Goal: Task Accomplishment & Management: Use online tool/utility

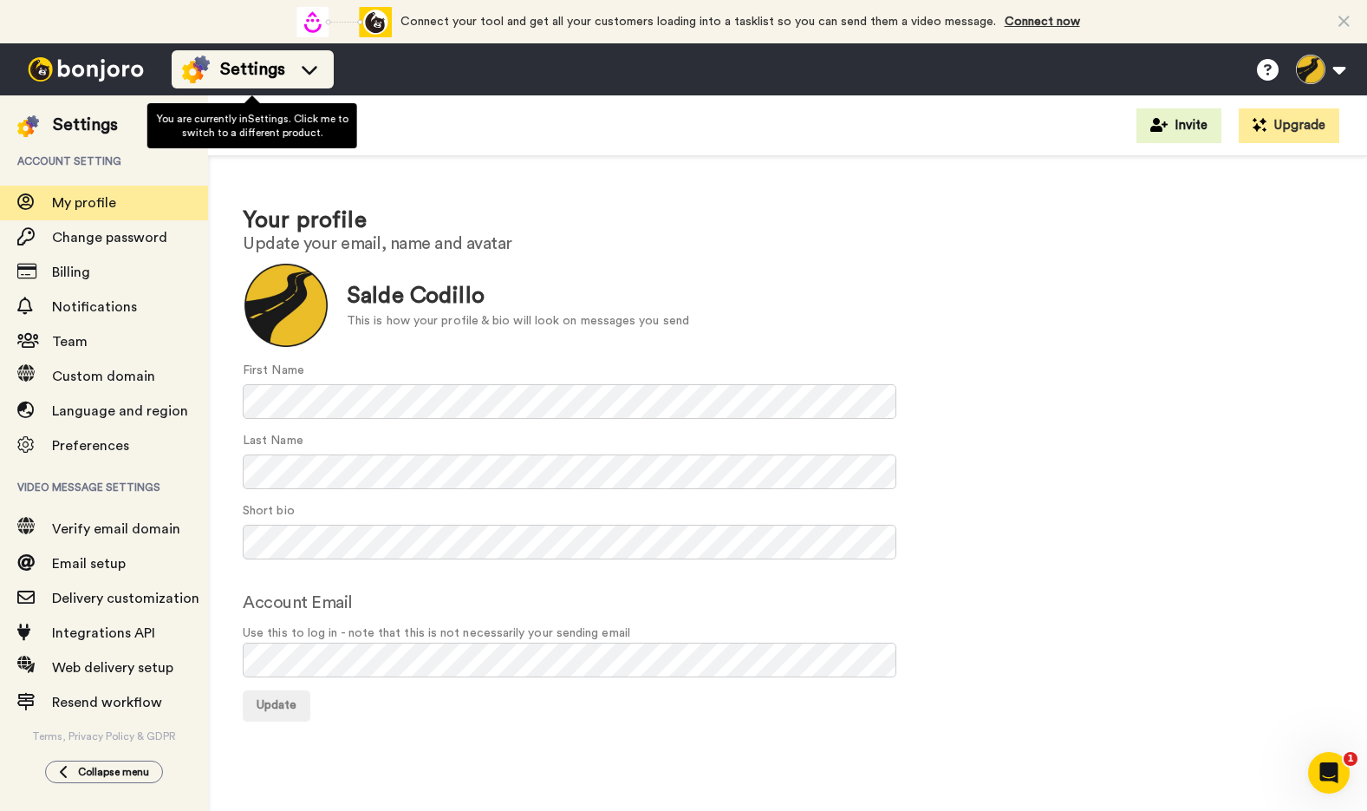
click at [314, 69] on icon at bounding box center [310, 69] width 28 height 17
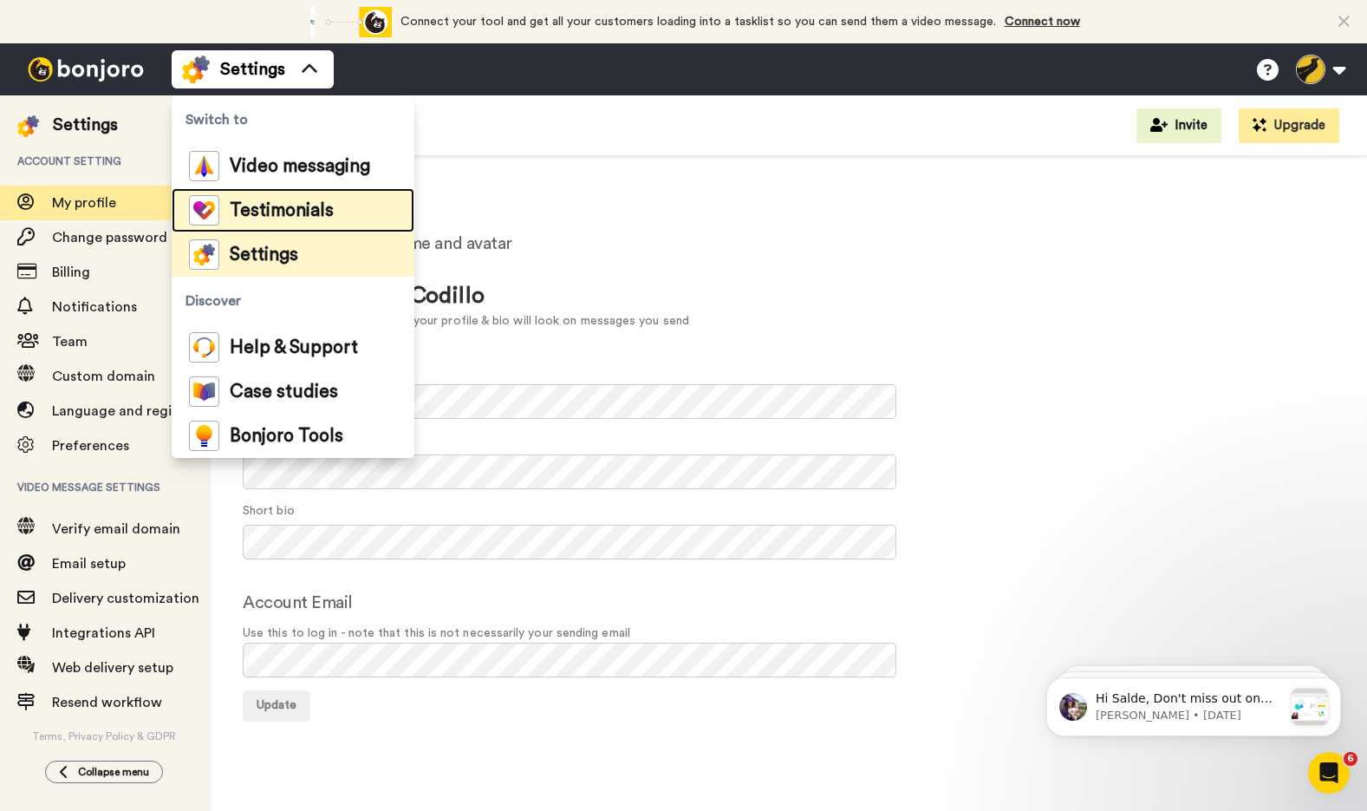
click at [307, 202] on span "Testimonials" at bounding box center [282, 210] width 104 height 17
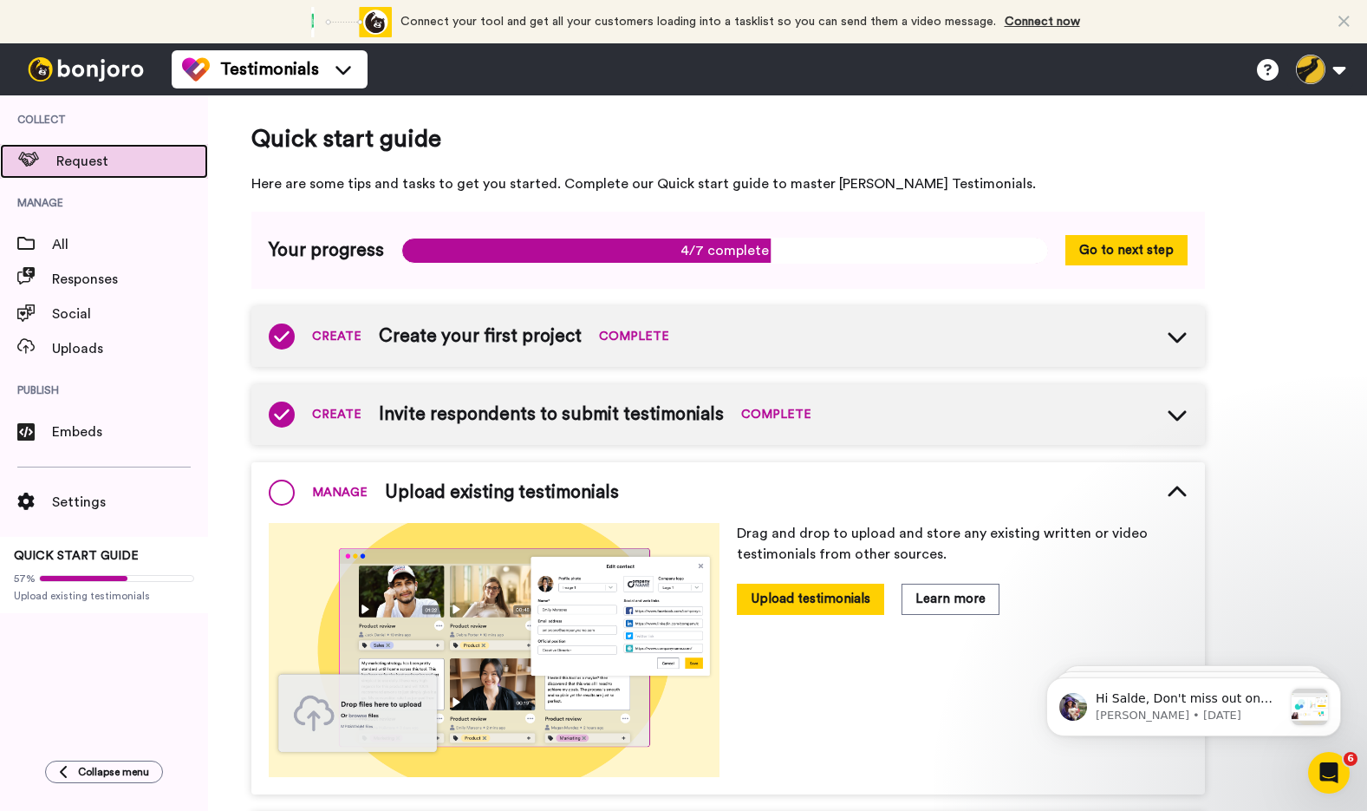
click at [95, 162] on span "Request" at bounding box center [132, 161] width 152 height 21
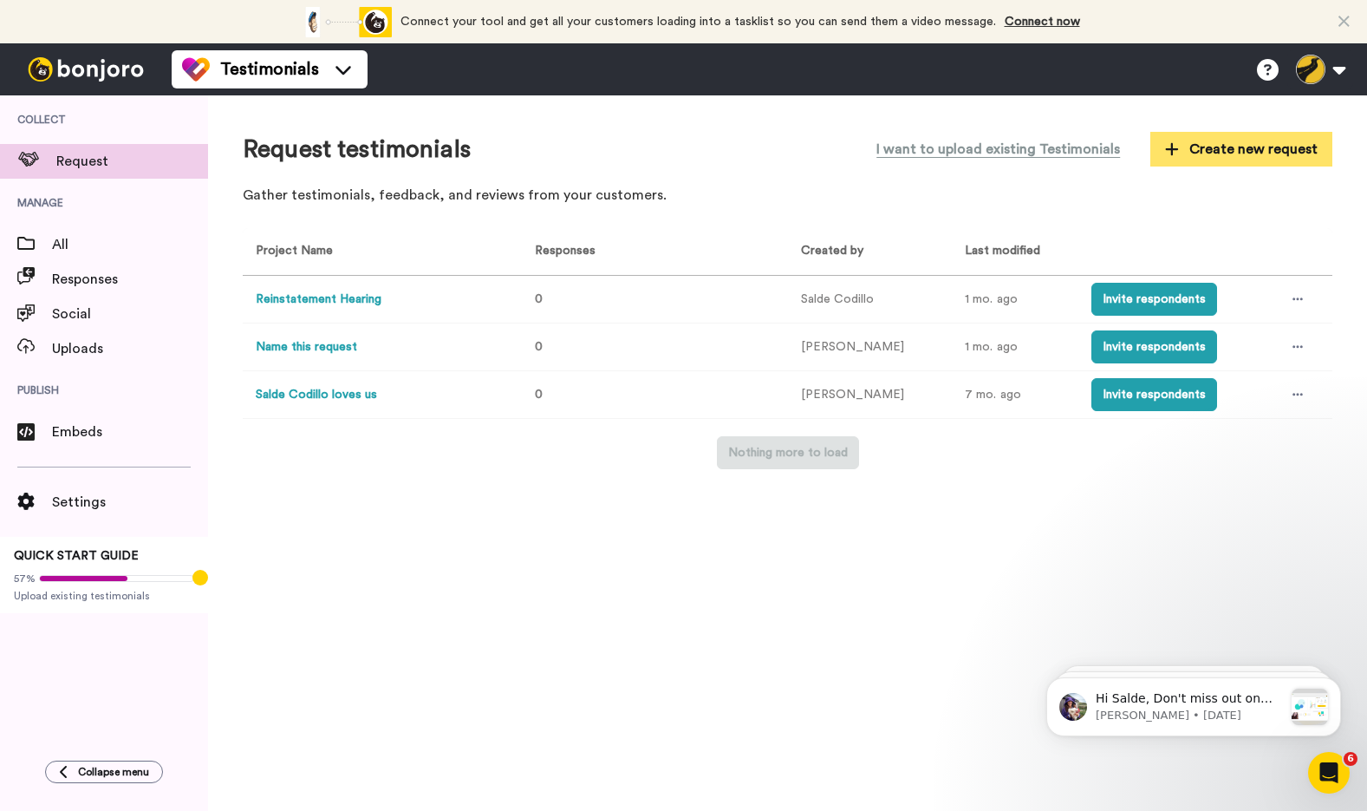
click at [1199, 153] on span "Create new request" at bounding box center [1241, 149] width 153 height 21
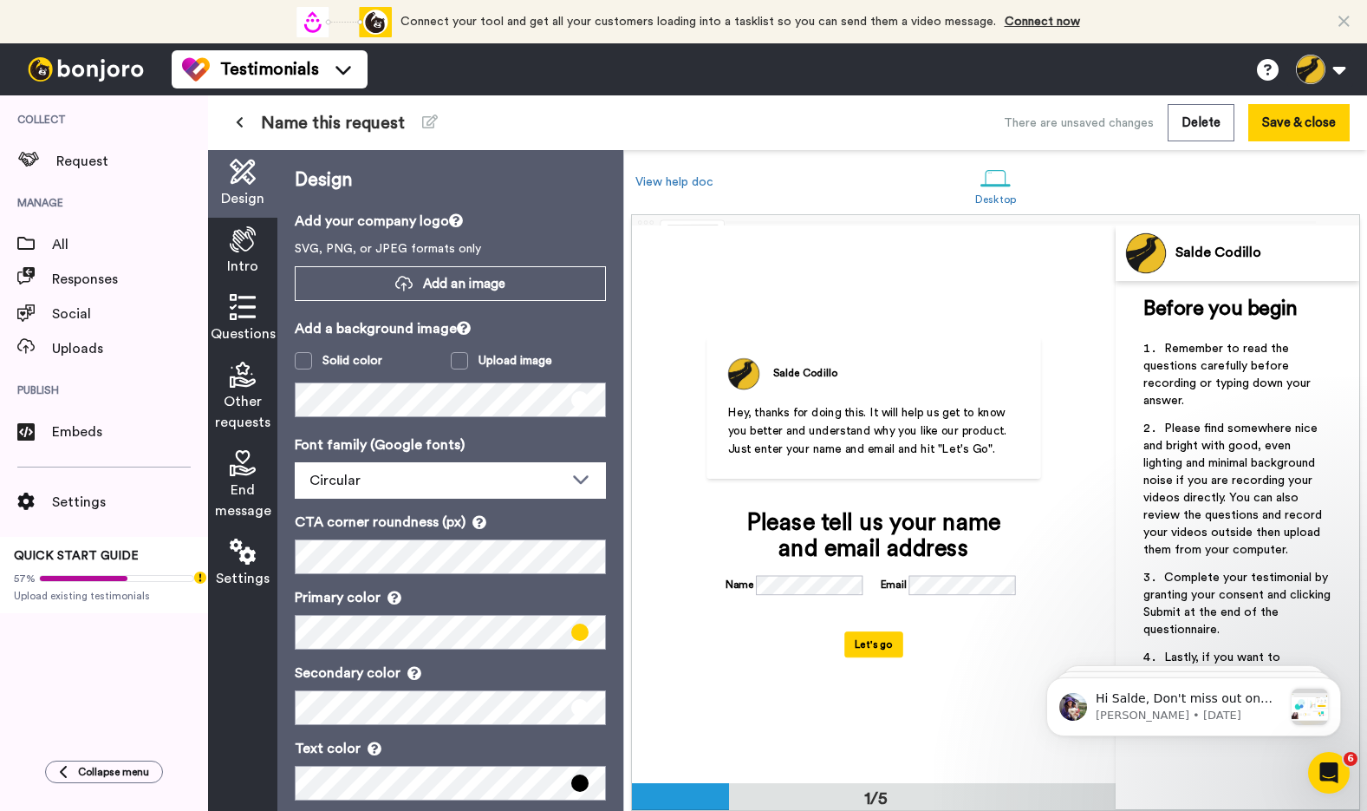
click at [356, 126] on span "Name this request" at bounding box center [333, 123] width 144 height 24
click at [423, 121] on icon at bounding box center [430, 121] width 16 height 14
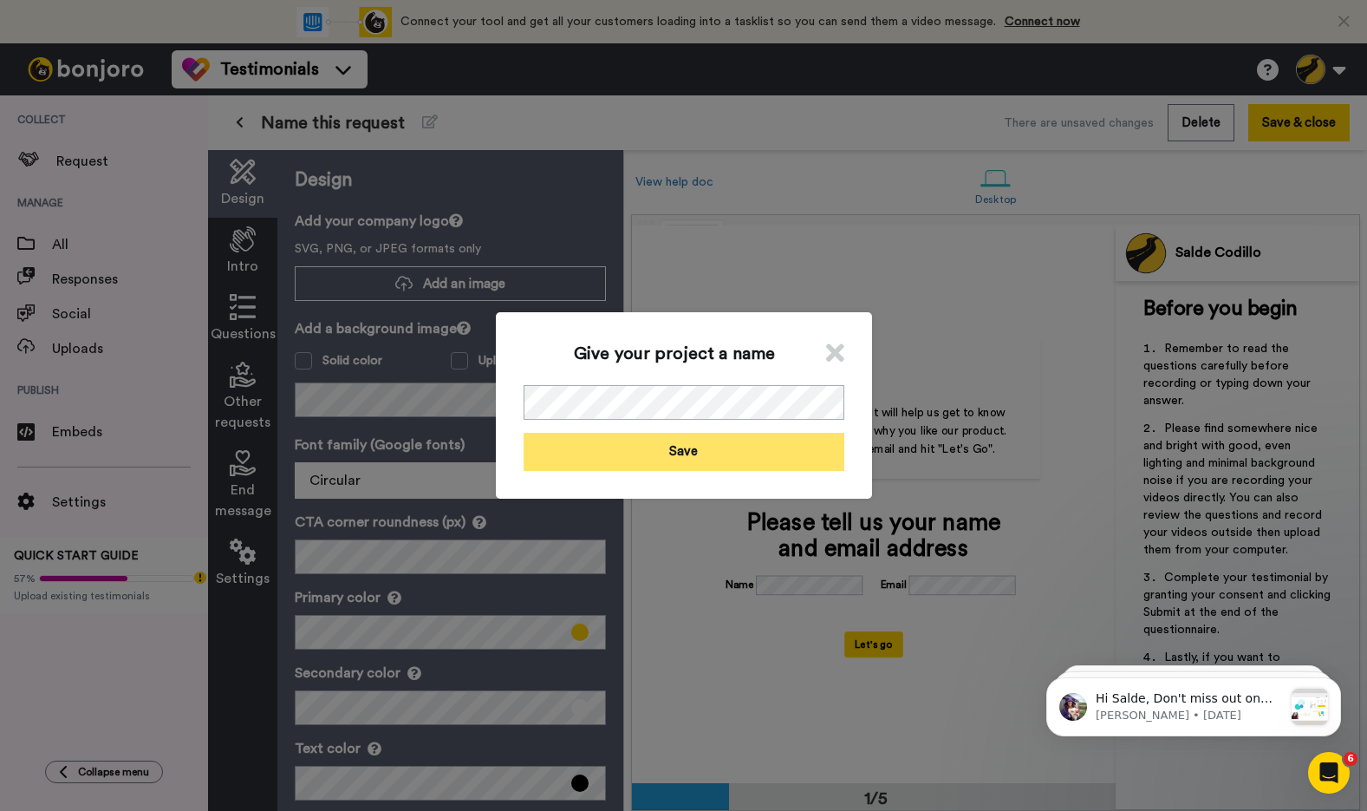
click at [718, 465] on button "Save" at bounding box center [684, 451] width 321 height 37
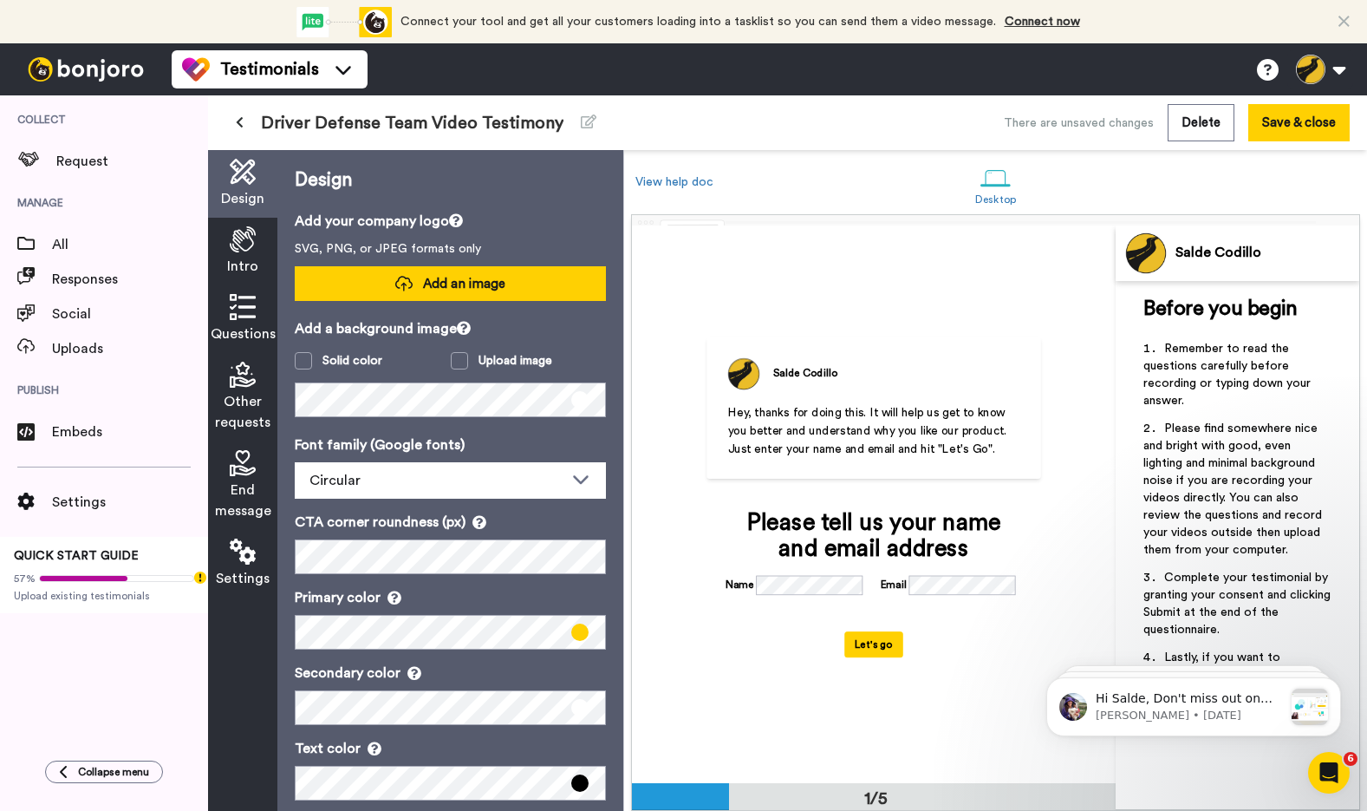
click at [494, 290] on span "Add an image" at bounding box center [464, 284] width 82 height 18
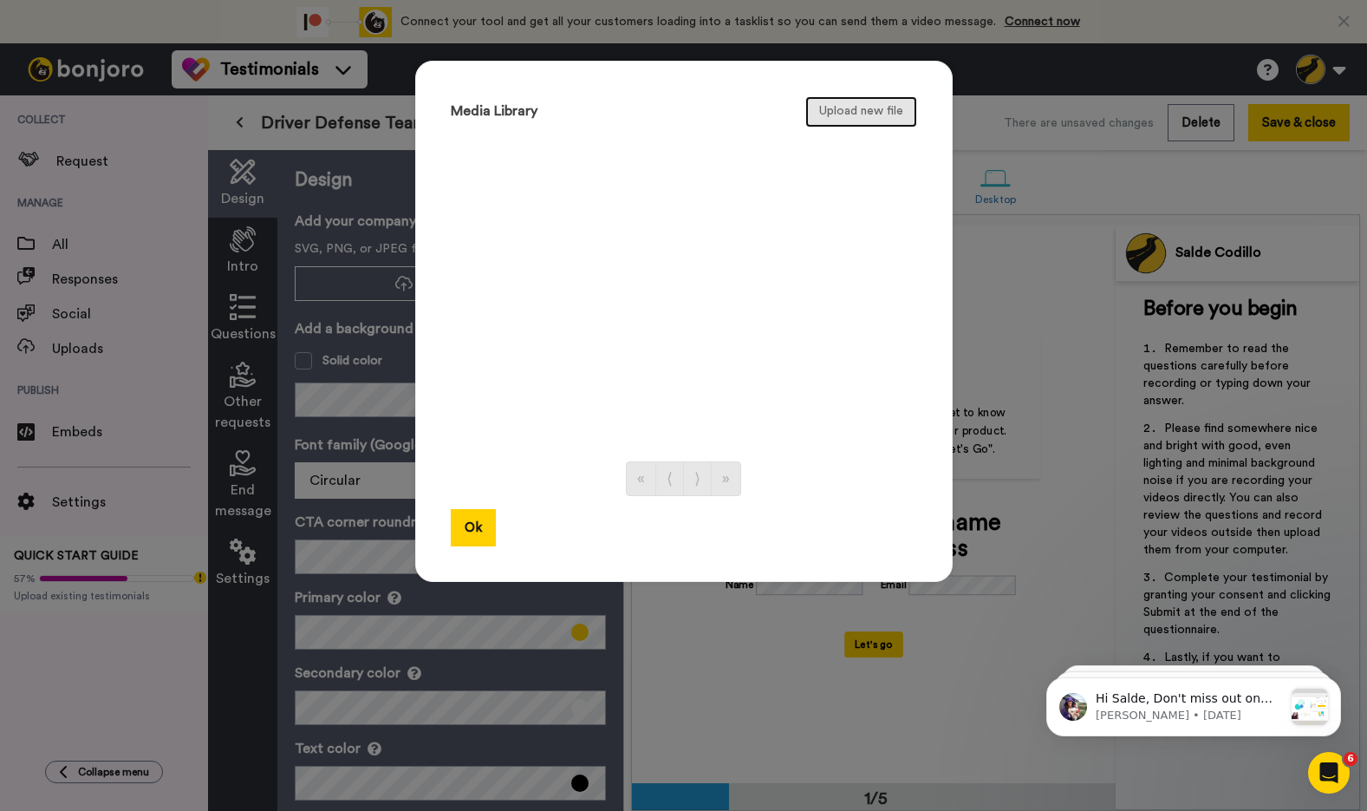
click at [830, 98] on button "Upload new file" at bounding box center [861, 111] width 112 height 31
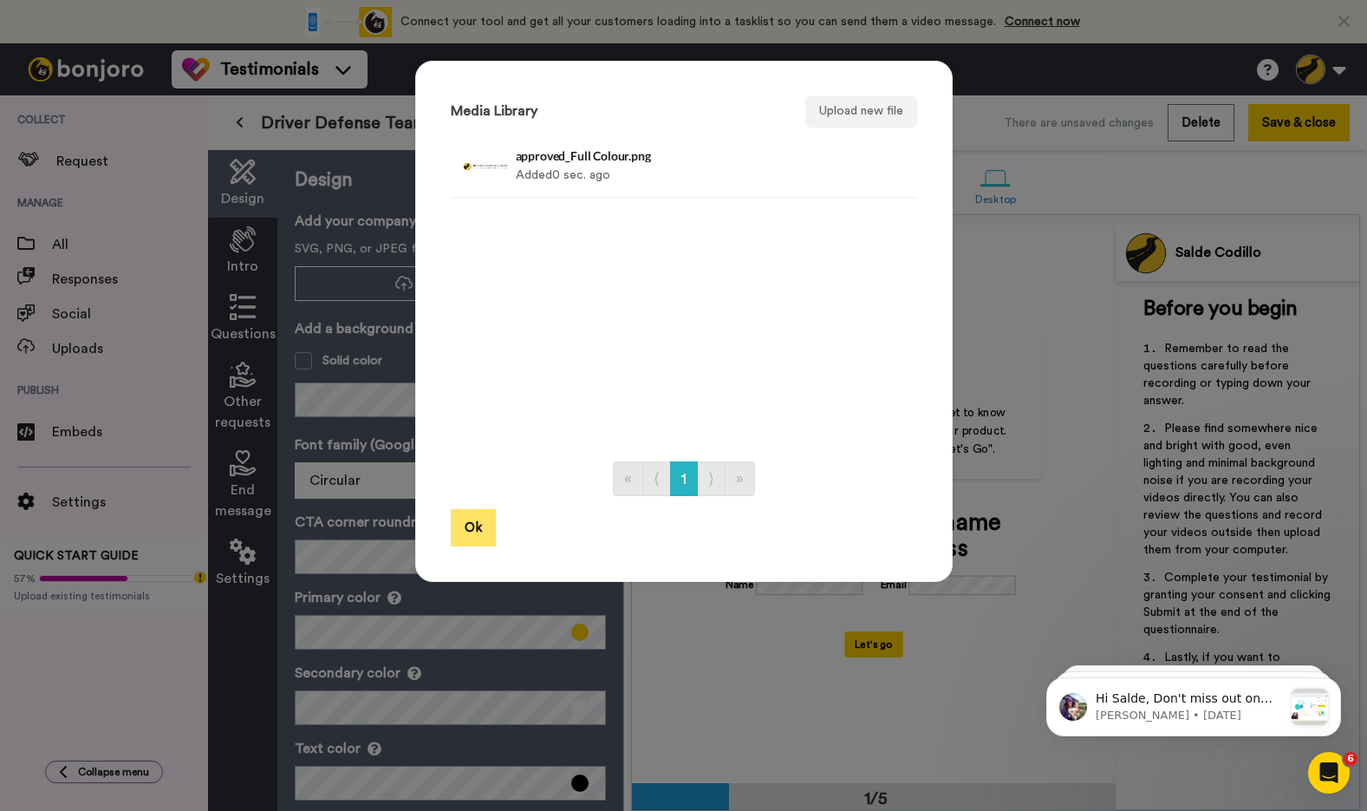
click at [465, 535] on button "Ok" at bounding box center [473, 527] width 45 height 37
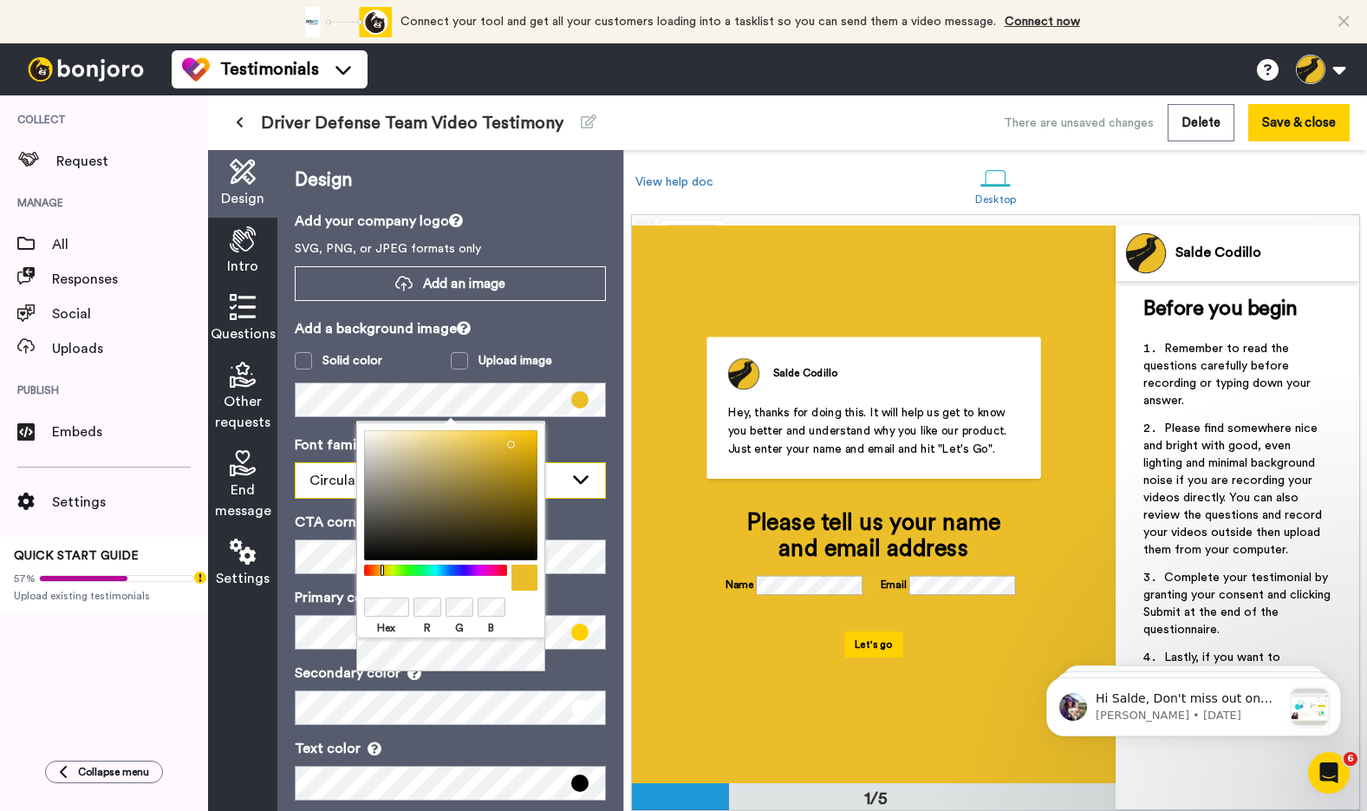
click at [341, 494] on div "Circular" at bounding box center [451, 480] width 310 height 35
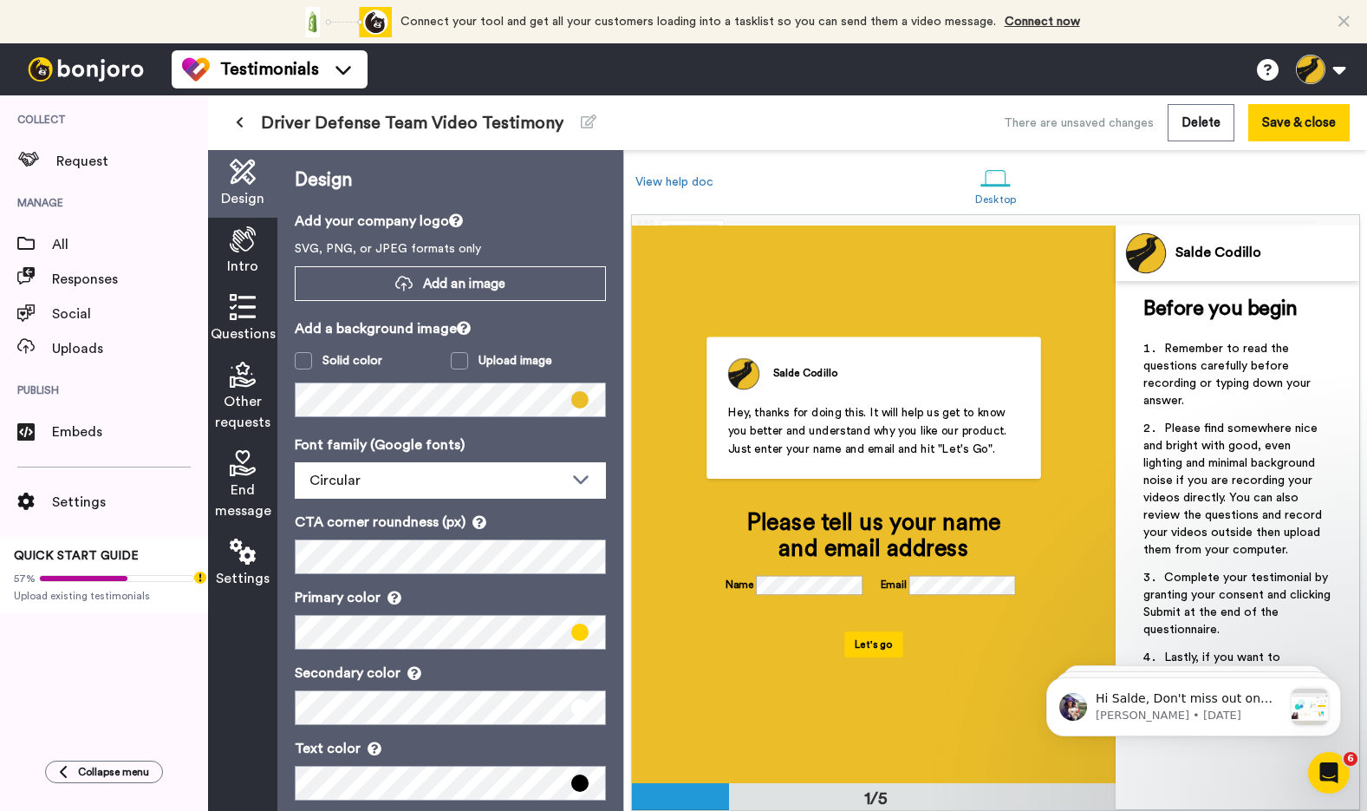
click at [612, 538] on div "Design Add your company logo SVG, PNG, or JPEG formats only Add an image Add a …" at bounding box center [450, 480] width 346 height 661
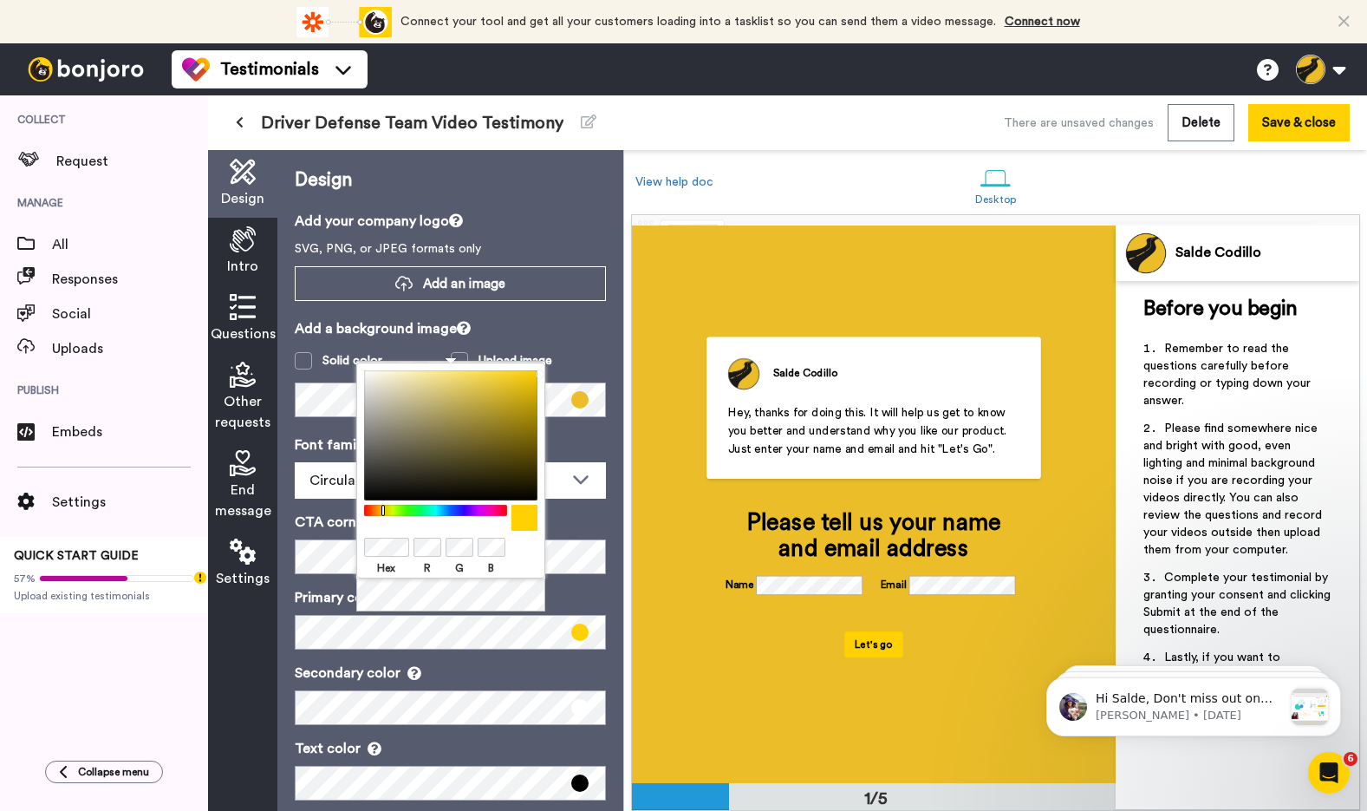
click at [390, 533] on div "Hex R G B" at bounding box center [450, 470] width 189 height 216
click at [390, 534] on div "Hex R G B" at bounding box center [450, 470] width 189 height 216
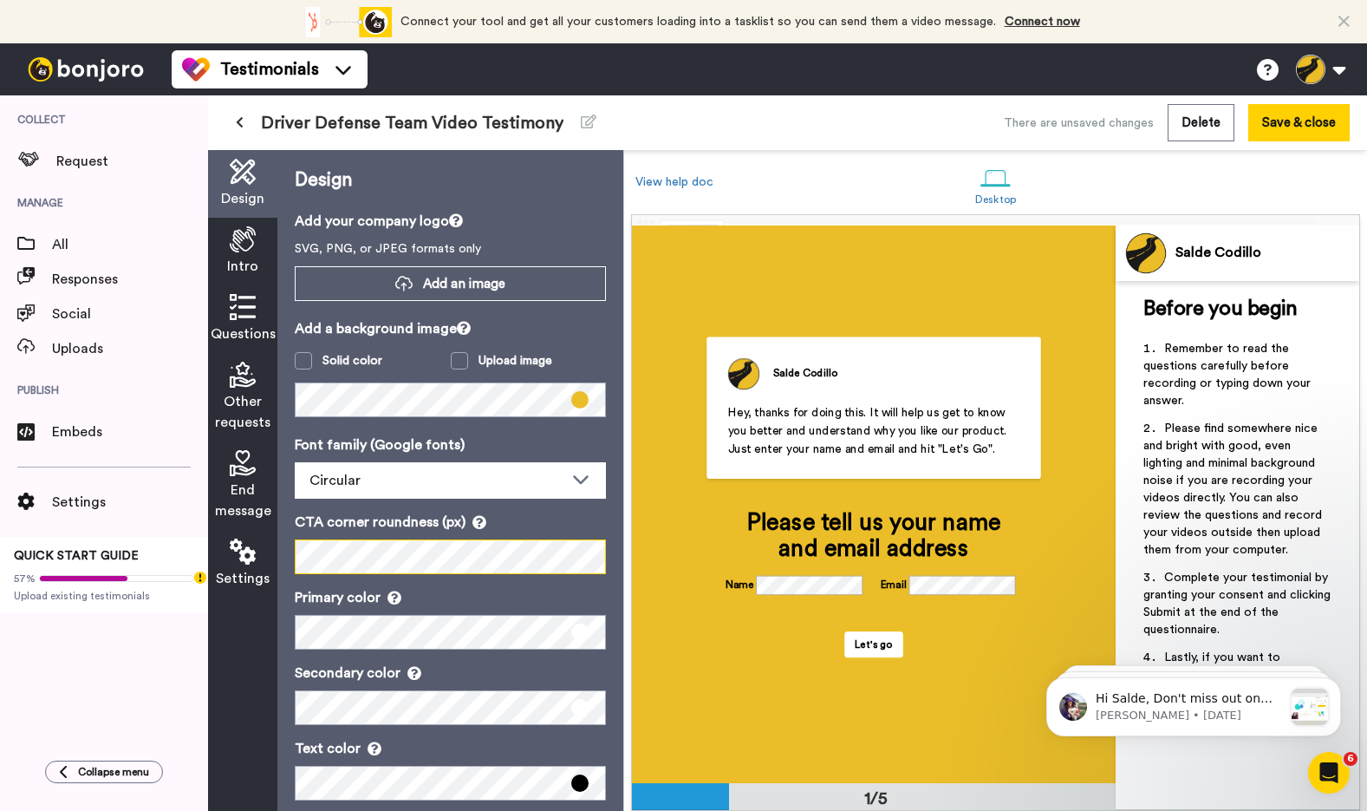
click at [623, 579] on div "Design Add your company logo SVG, PNG, or JPEG formats only Add an image Add a …" at bounding box center [450, 480] width 346 height 661
click at [253, 252] on div "Intro" at bounding box center [242, 252] width 69 height 68
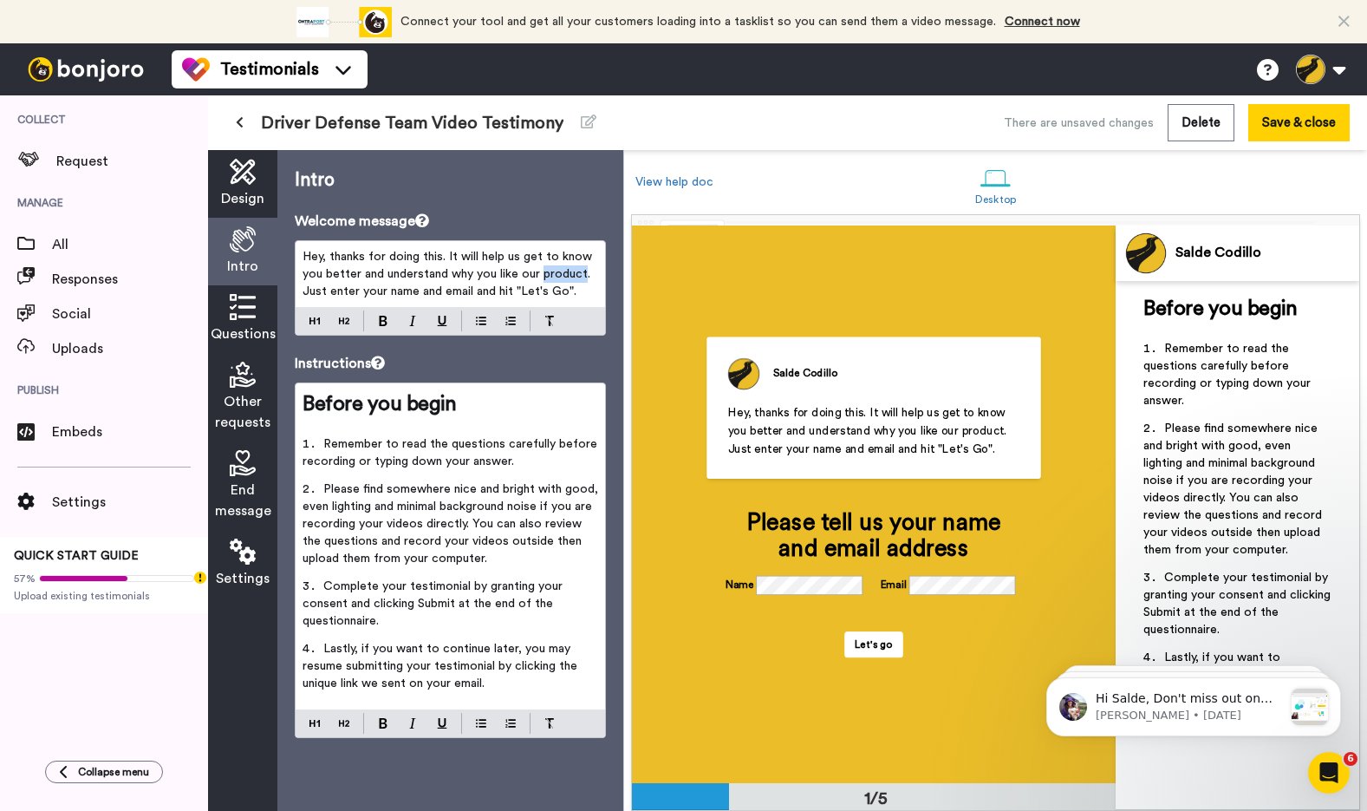
drag, startPoint x: 584, startPoint y: 274, endPoint x: 544, endPoint y: 274, distance: 40.7
click at [544, 274] on span "Hey, thanks for doing this. It will help us get to know you better and understa…" at bounding box center [449, 274] width 293 height 47
click at [248, 321] on div "Questions" at bounding box center [242, 319] width 69 height 68
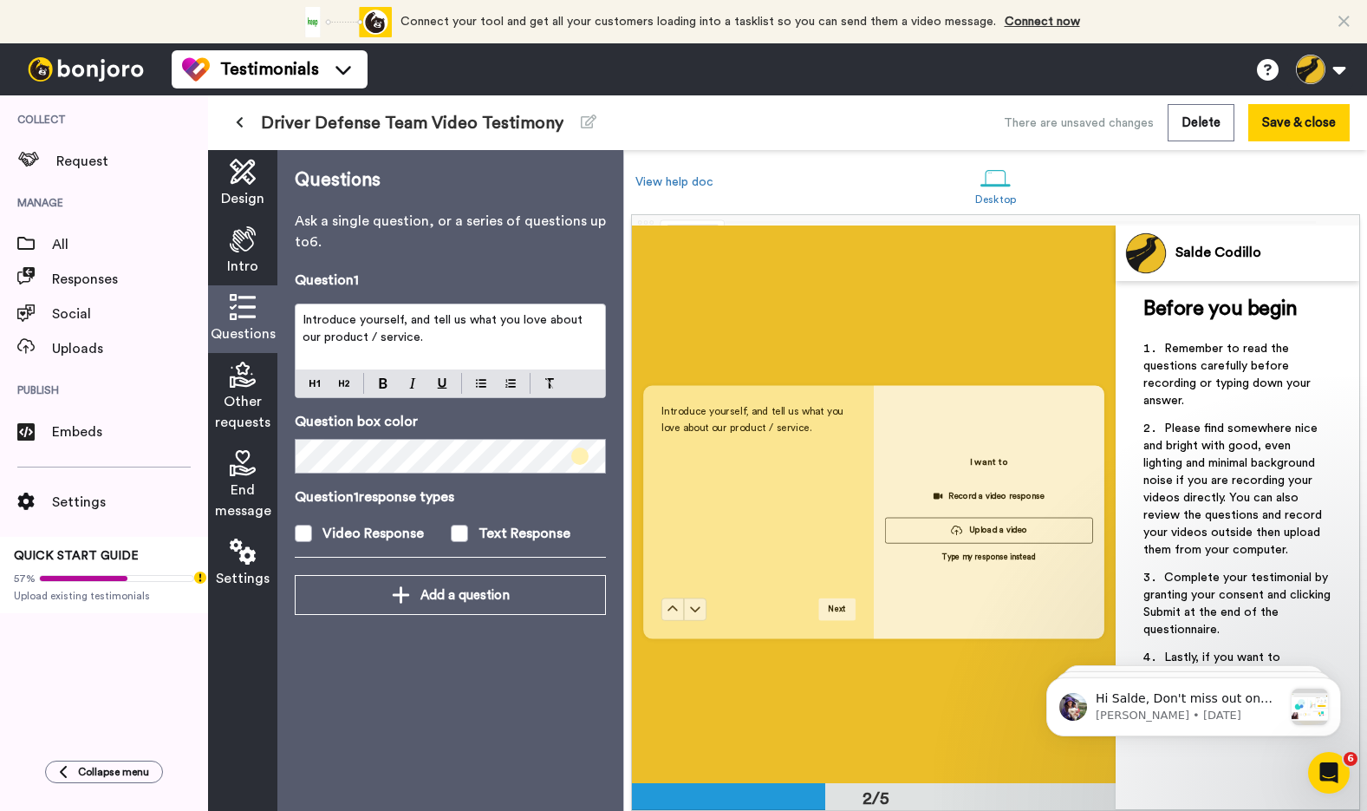
scroll to position [557, 0]
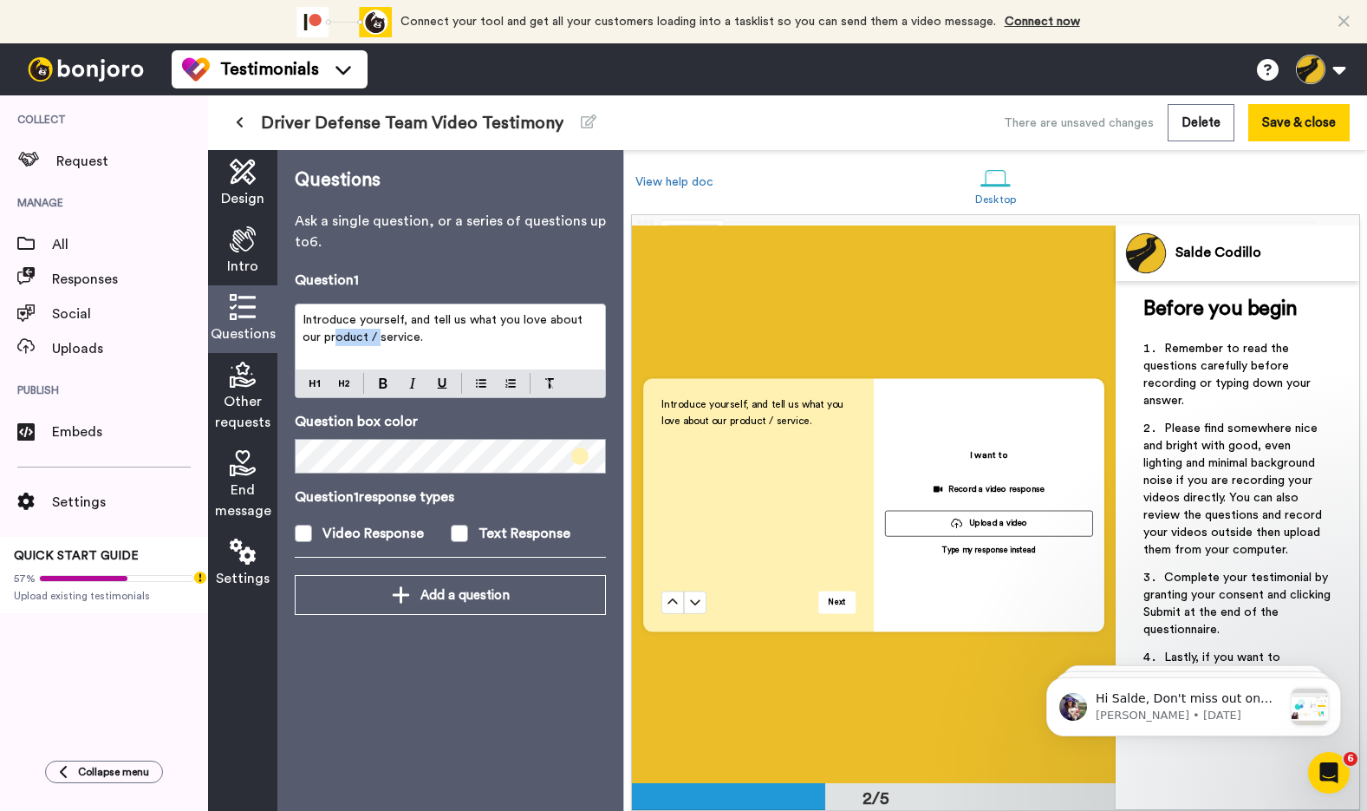
drag, startPoint x: 358, startPoint y: 330, endPoint x: 310, endPoint y: 330, distance: 47.7
click at [310, 330] on span "Introduce yourself, and tell us what you love about our product / service." at bounding box center [445, 328] width 284 height 29
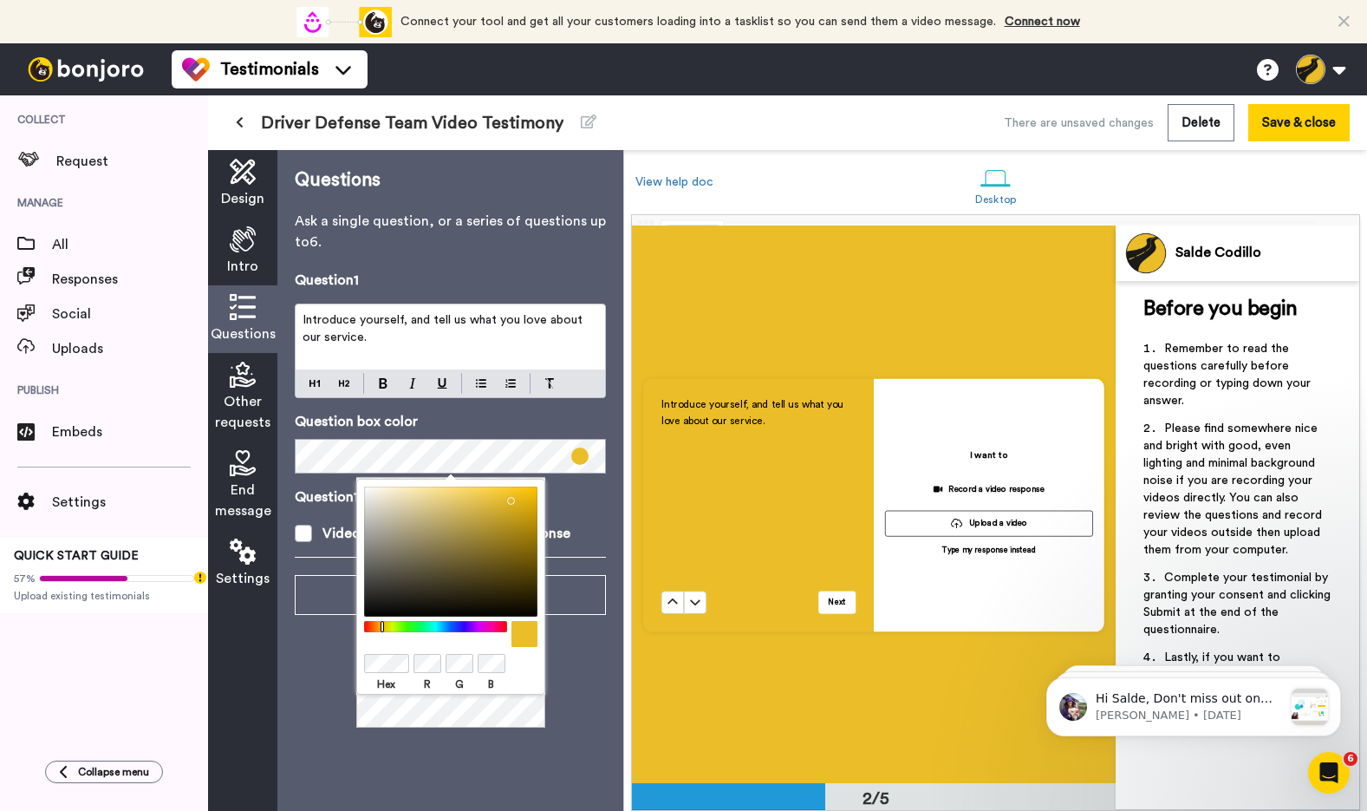
click at [313, 512] on div "Question 1 response types Video Response Text Response" at bounding box center [450, 514] width 311 height 57
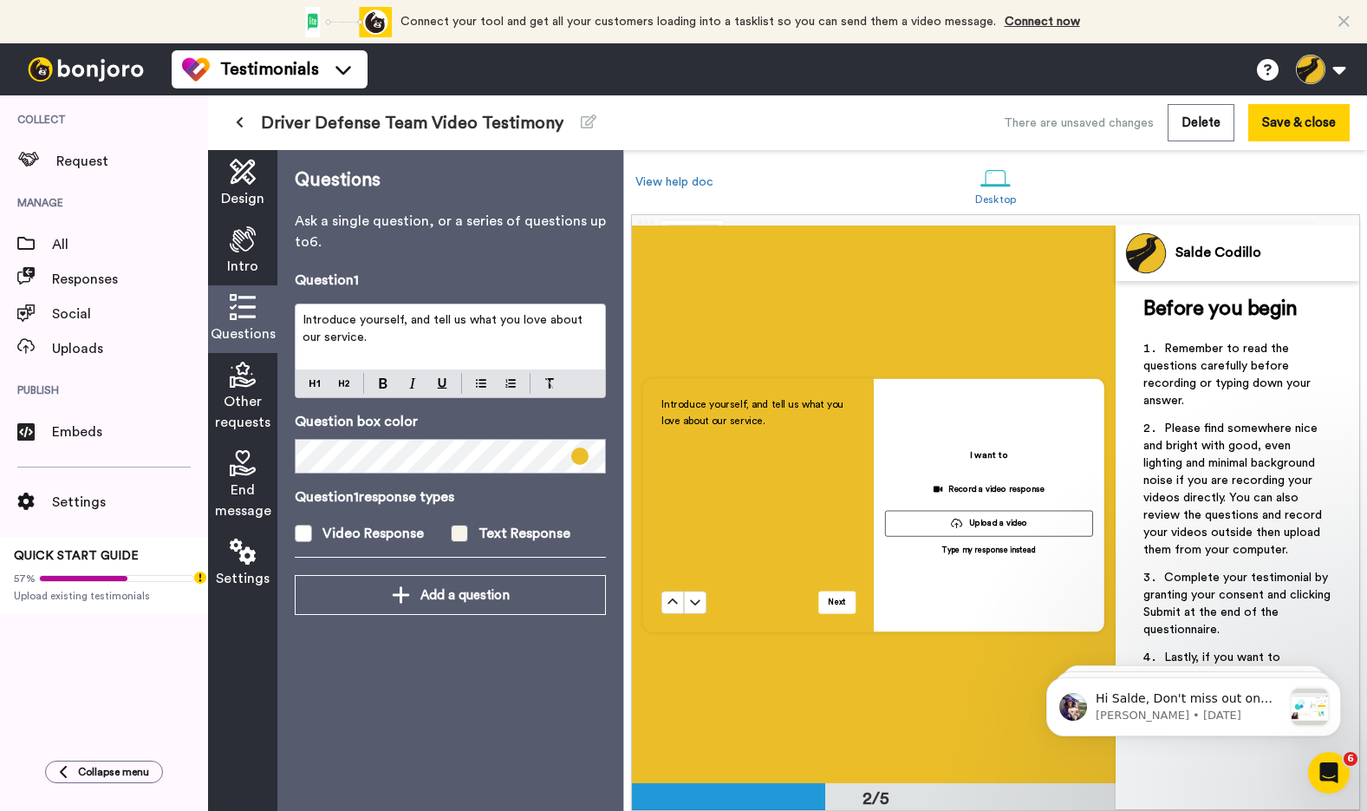
click at [457, 536] on span at bounding box center [459, 533] width 17 height 17
drag, startPoint x: 362, startPoint y: 343, endPoint x: 473, endPoint y: 321, distance: 113.2
click at [473, 321] on p "Introduce yourself, and tell us what you love about our service." at bounding box center [451, 328] width 296 height 35
click at [474, 703] on div "Questions Ask a single question, or a series of questions up to 6 . Question 1 …" at bounding box center [450, 480] width 346 height 661
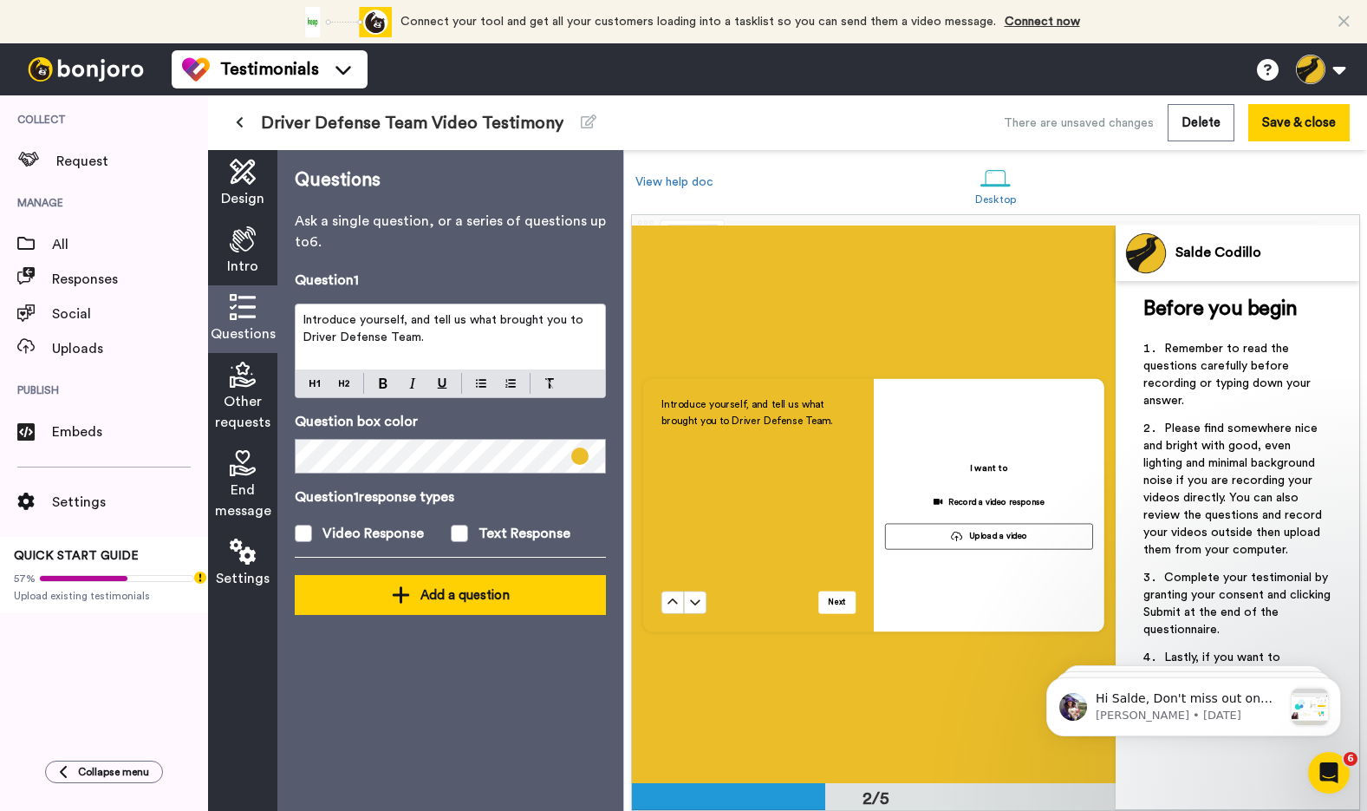
click at [463, 586] on div "Add a question" at bounding box center [451, 594] width 284 height 21
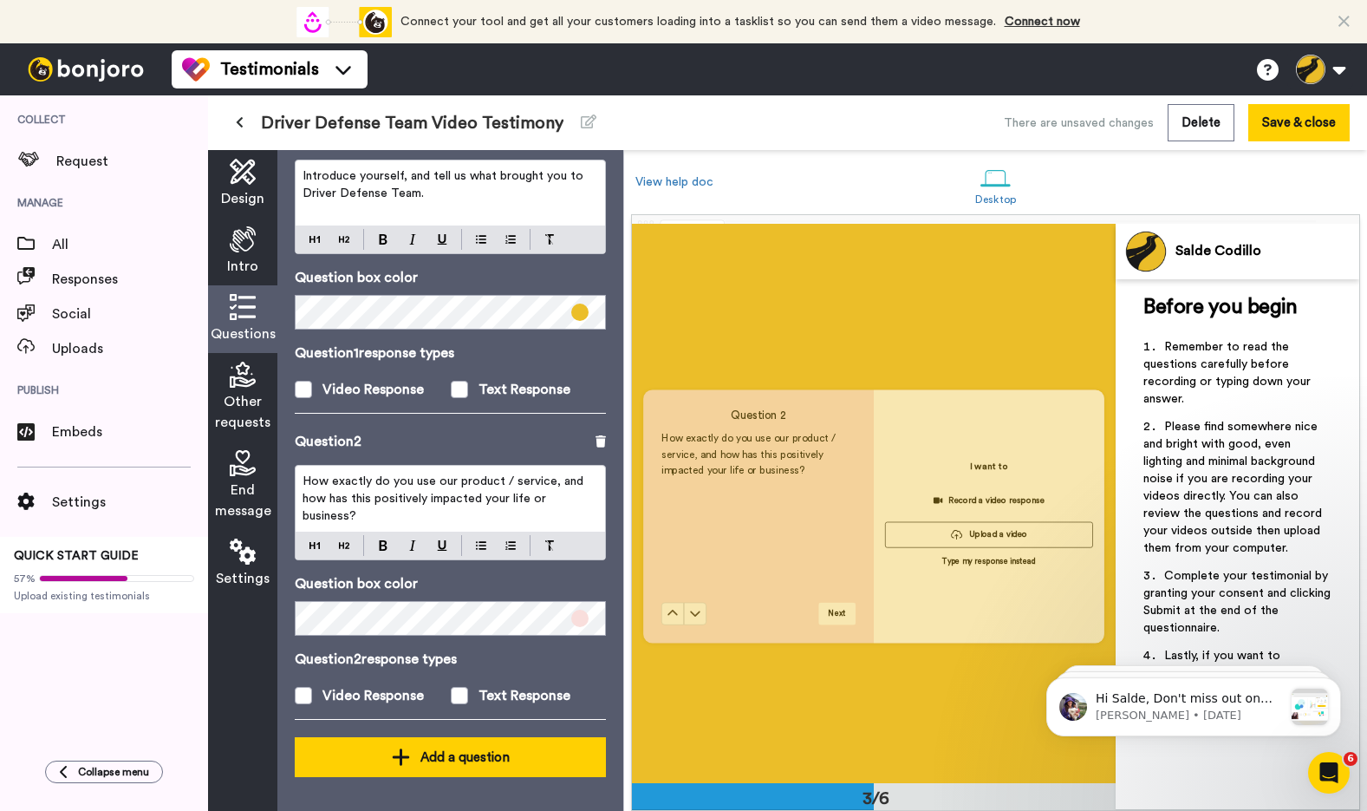
scroll to position [1114, 0]
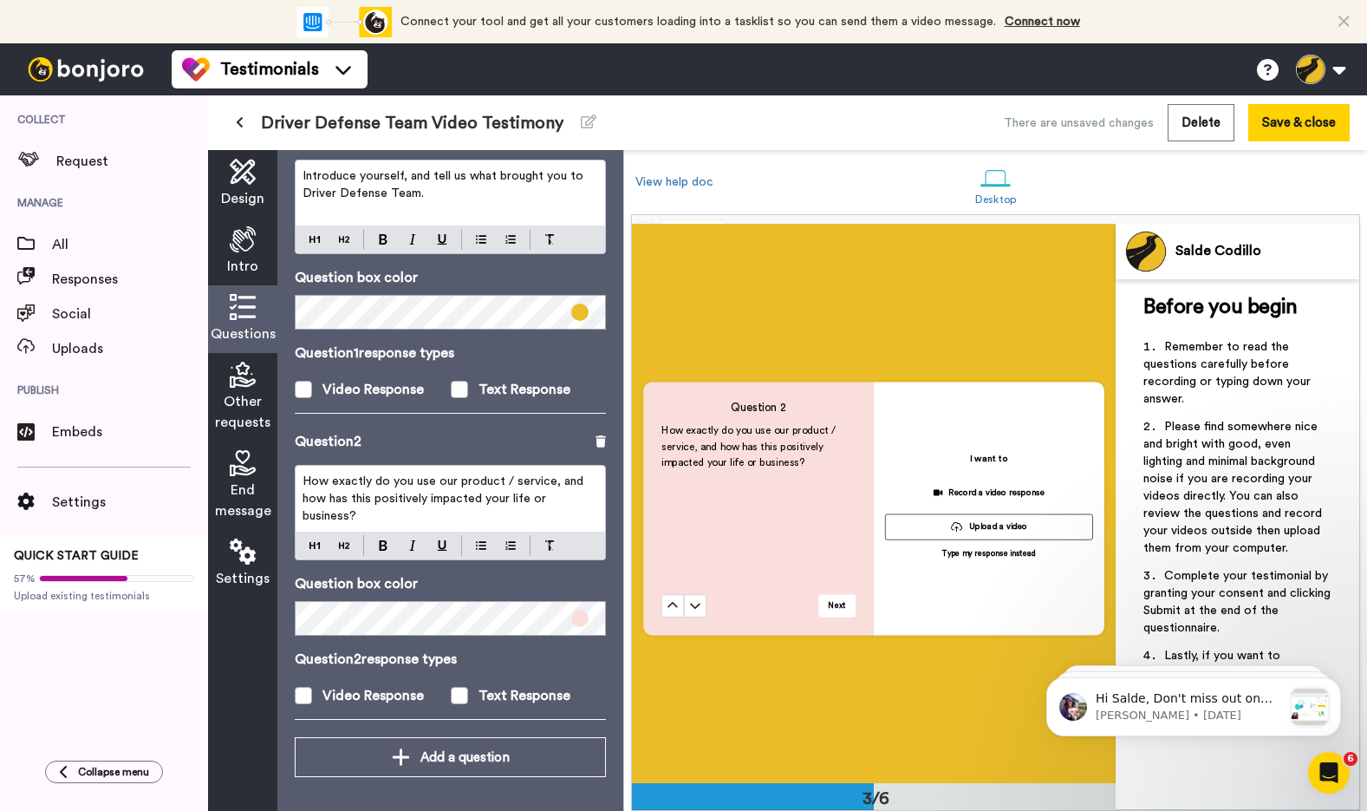
click at [505, 507] on div "How exactly do you use our product / service, and how has this positively impac…" at bounding box center [451, 499] width 310 height 66
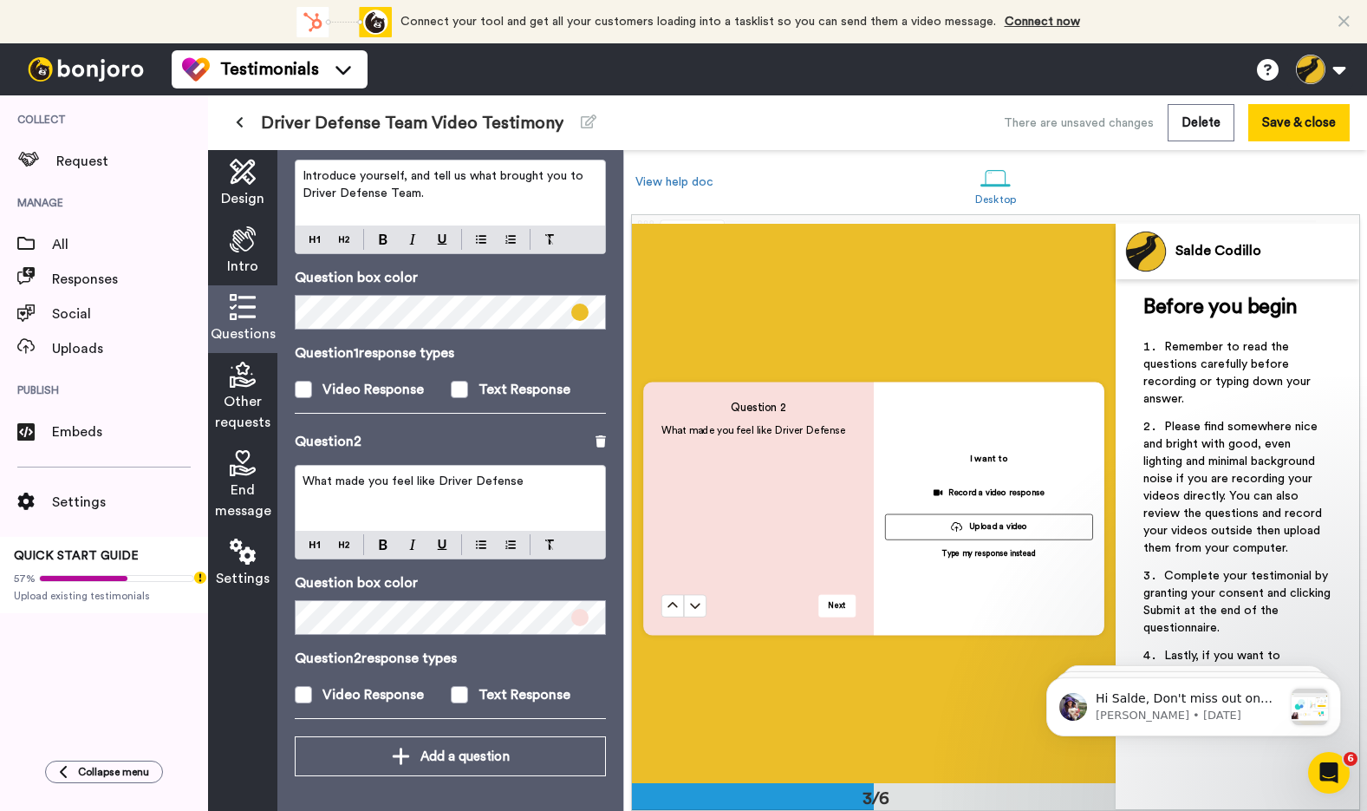
click at [505, 486] on span "What made you feel like Driver Defense" at bounding box center [413, 481] width 221 height 12
click at [523, 489] on p "What made you feel like" at bounding box center [451, 481] width 296 height 17
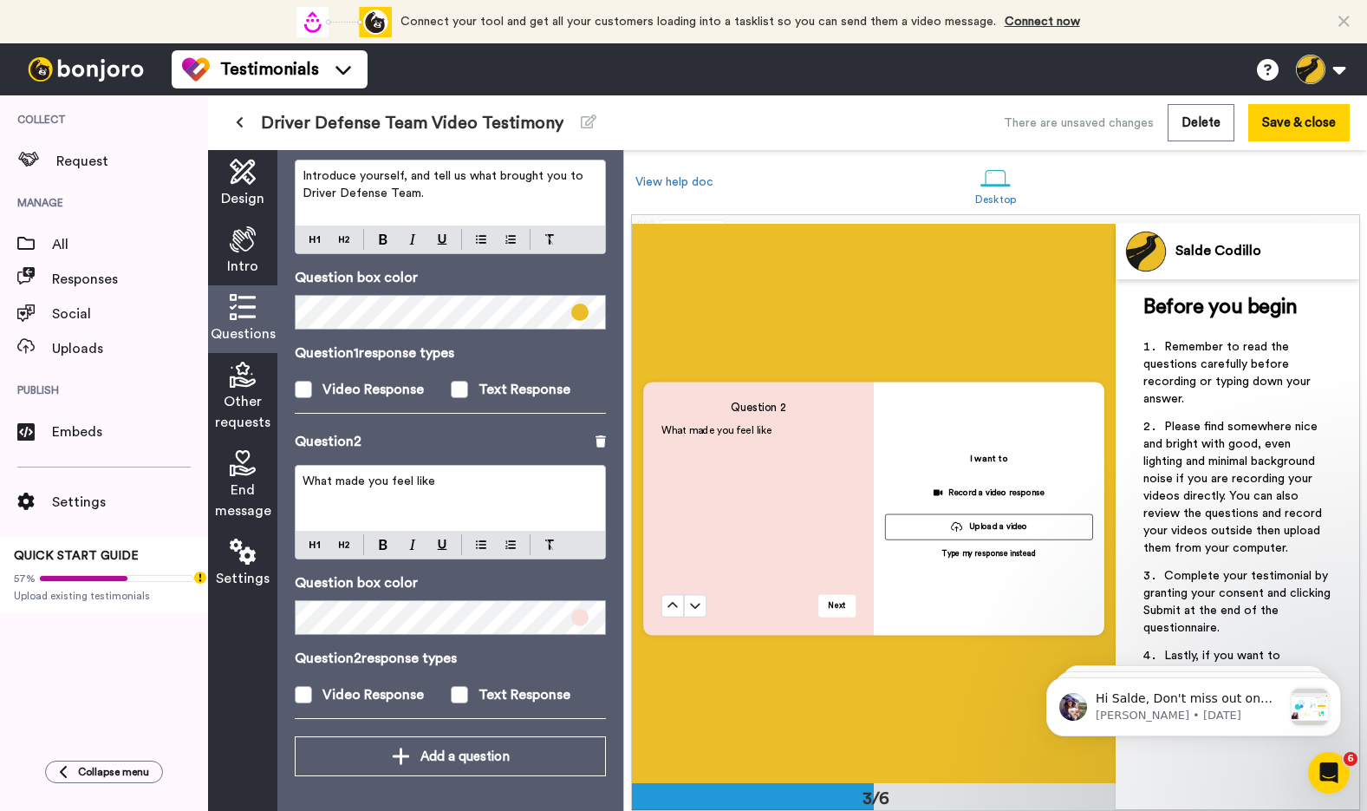
click at [523, 489] on p "What made you feel like" at bounding box center [451, 481] width 296 height 17
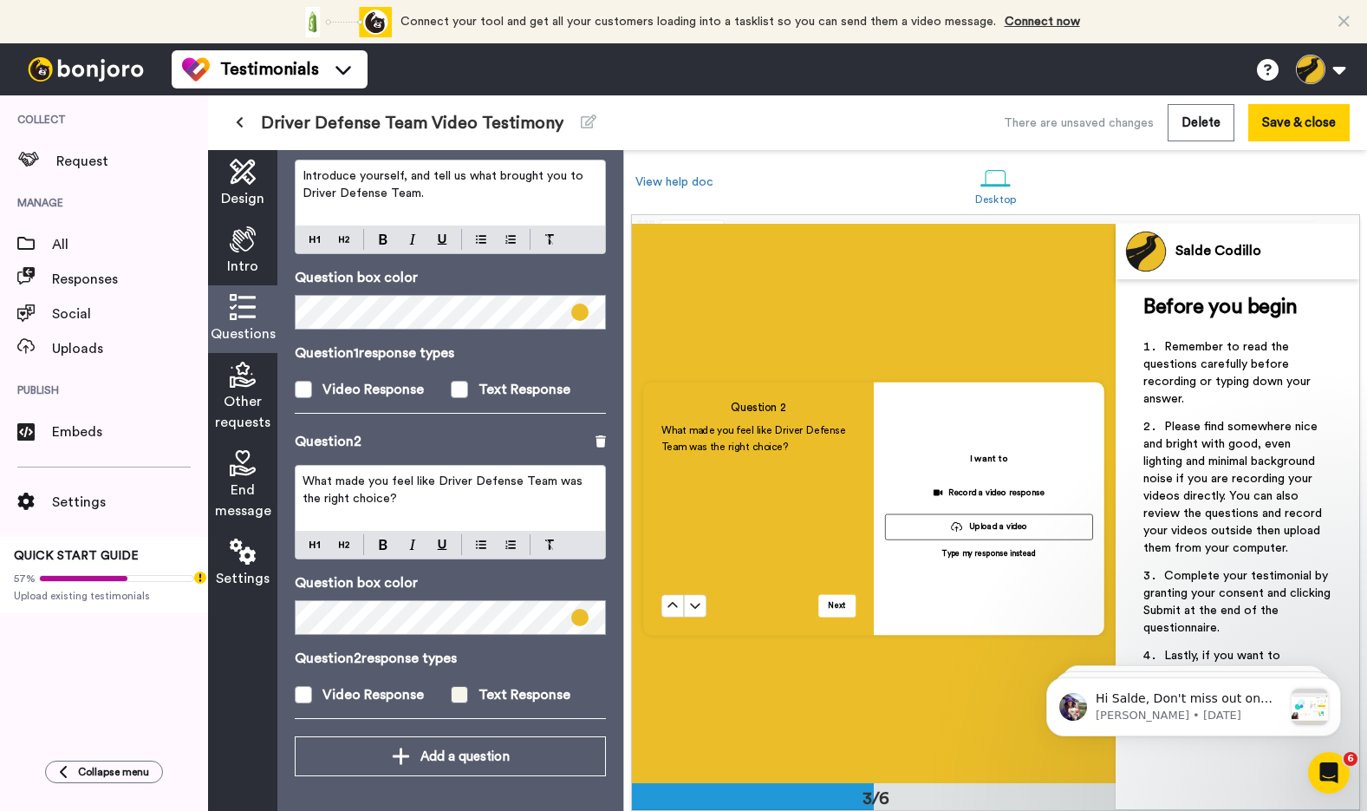
click at [487, 699] on div "Text Response" at bounding box center [525, 694] width 92 height 21
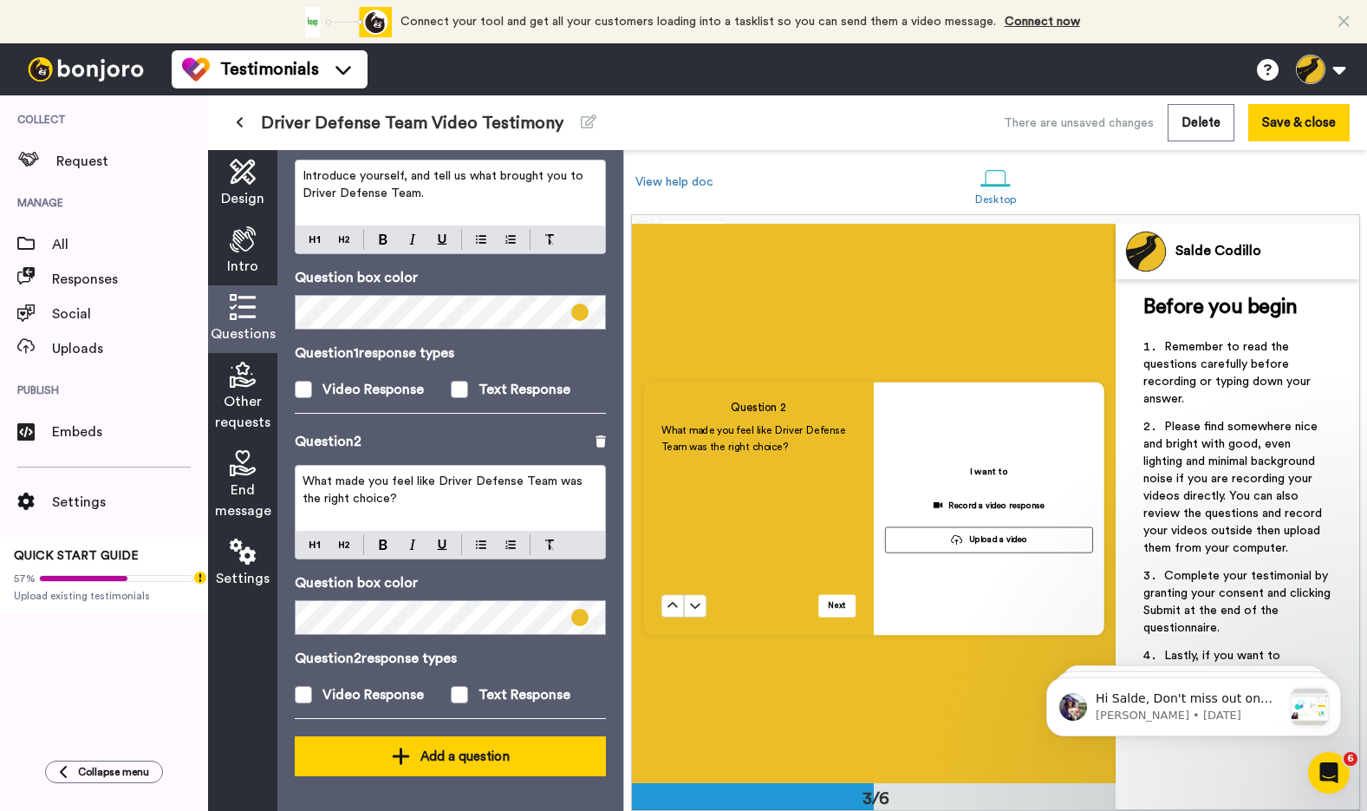
click at [465, 765] on div "Add a question" at bounding box center [451, 756] width 284 height 21
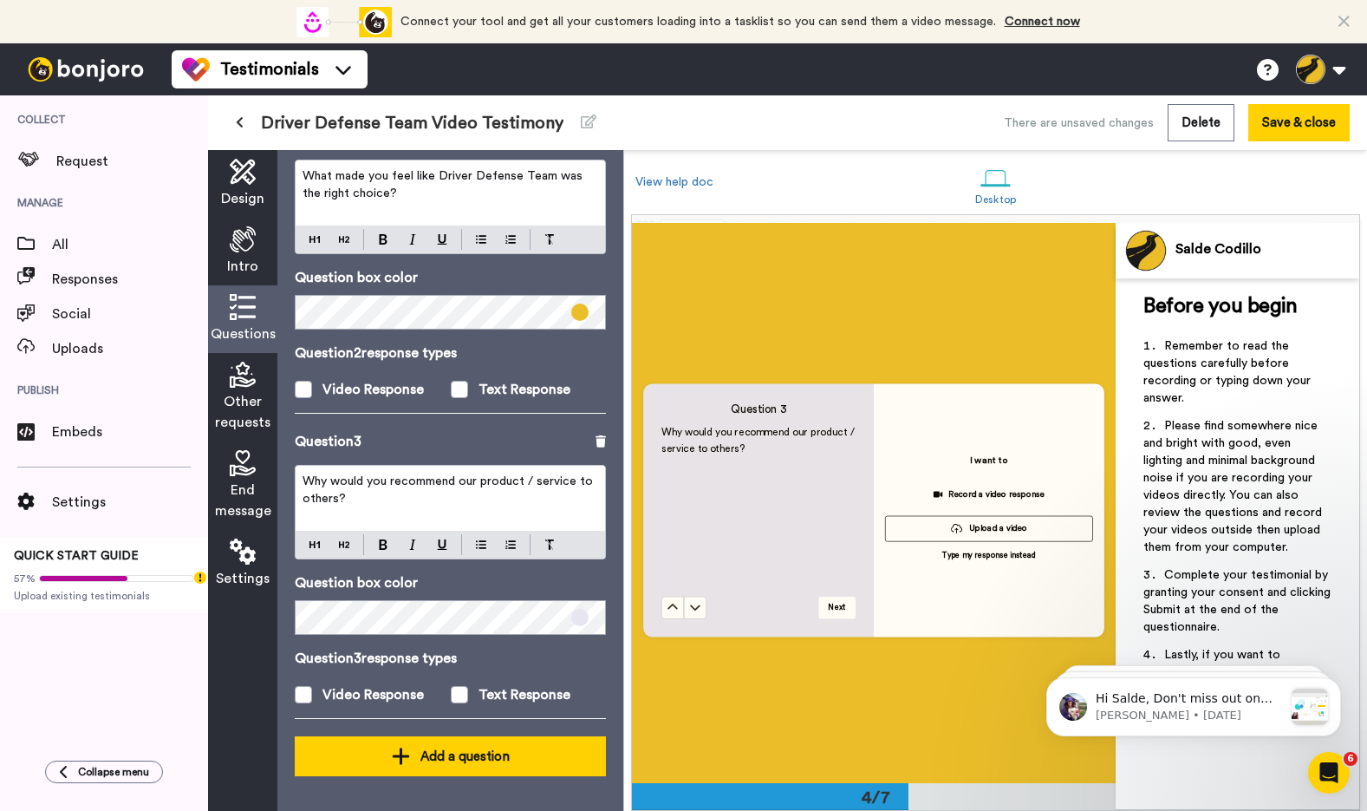
scroll to position [1677, 0]
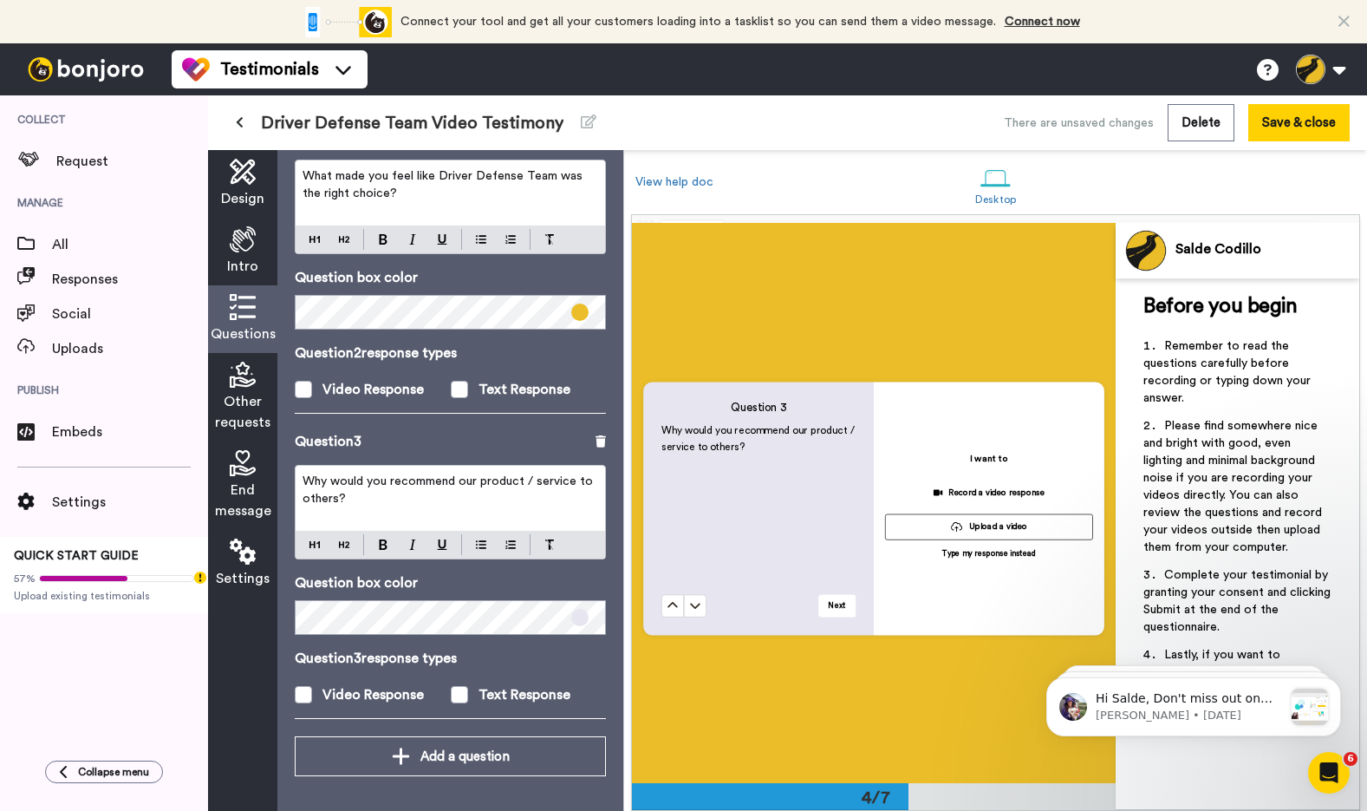
click at [433, 502] on p "Why would you recommend our product / service to others?" at bounding box center [451, 490] width 296 height 35
click at [420, 489] on p "Would you recommend Driver Defense Team to" at bounding box center [451, 481] width 296 height 17
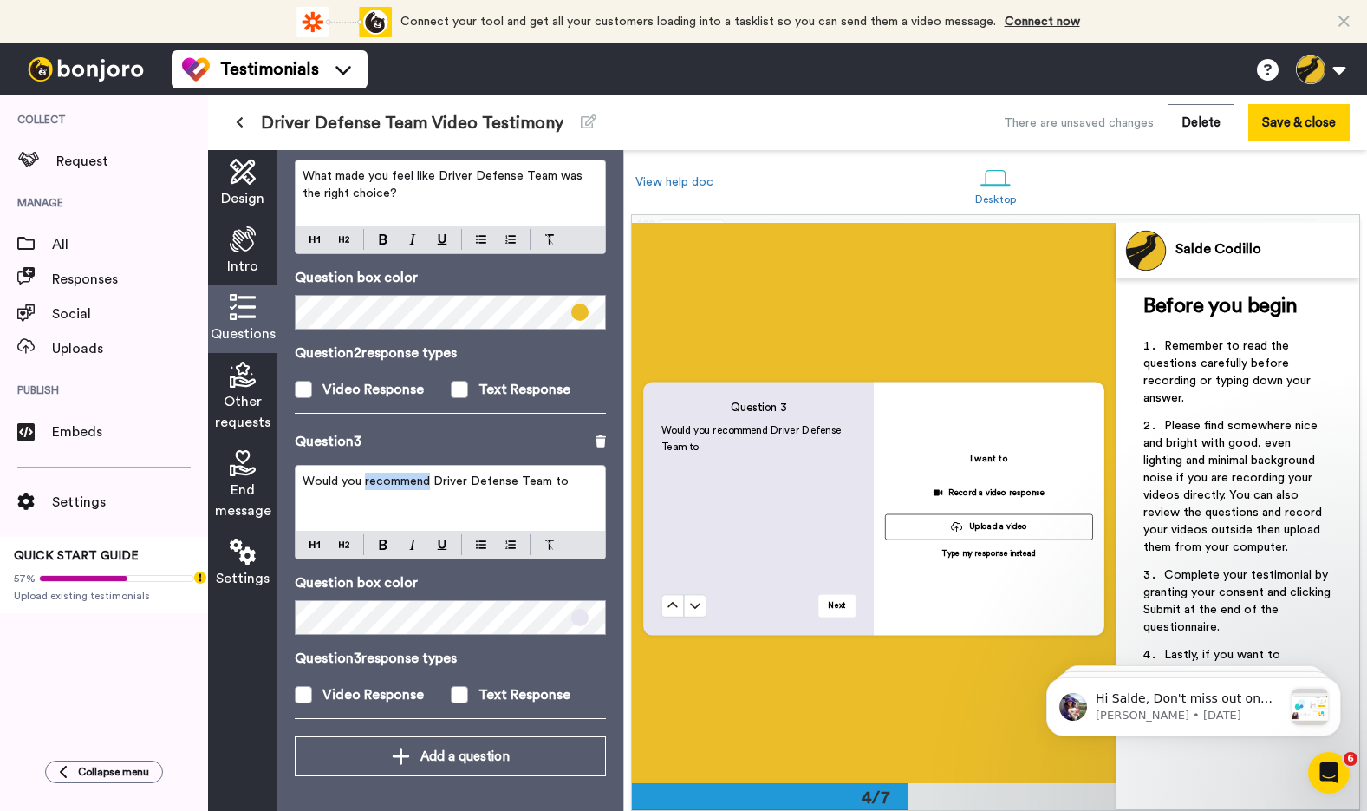
click at [420, 489] on p "Would you recommend Driver Defense Team to" at bounding box center [451, 481] width 296 height 17
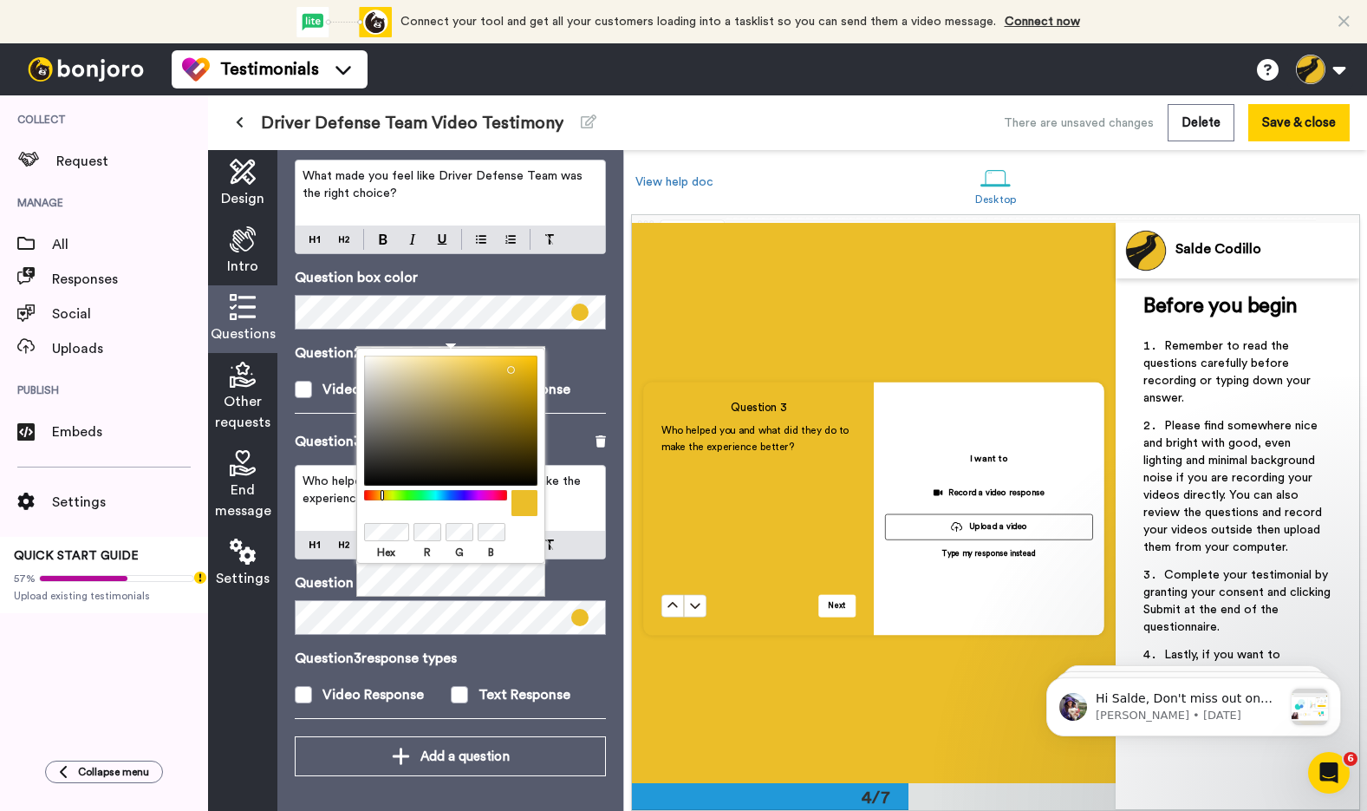
click at [544, 586] on div "Hex R G B" at bounding box center [450, 473] width 189 height 251
click at [518, 579] on div "Hex R G B" at bounding box center [450, 473] width 189 height 251
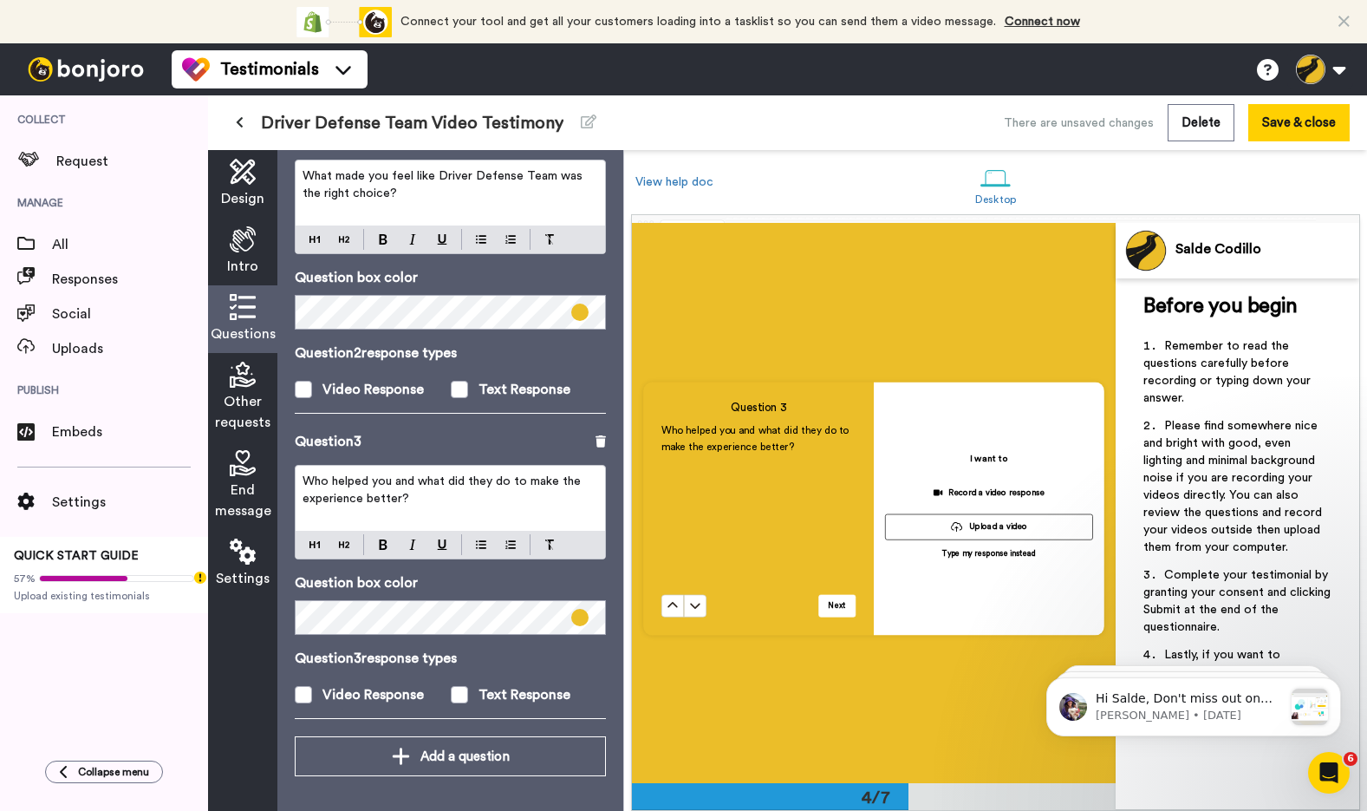
click at [595, 581] on p "Question box color" at bounding box center [450, 582] width 311 height 21
click at [466, 691] on span at bounding box center [459, 694] width 17 height 17
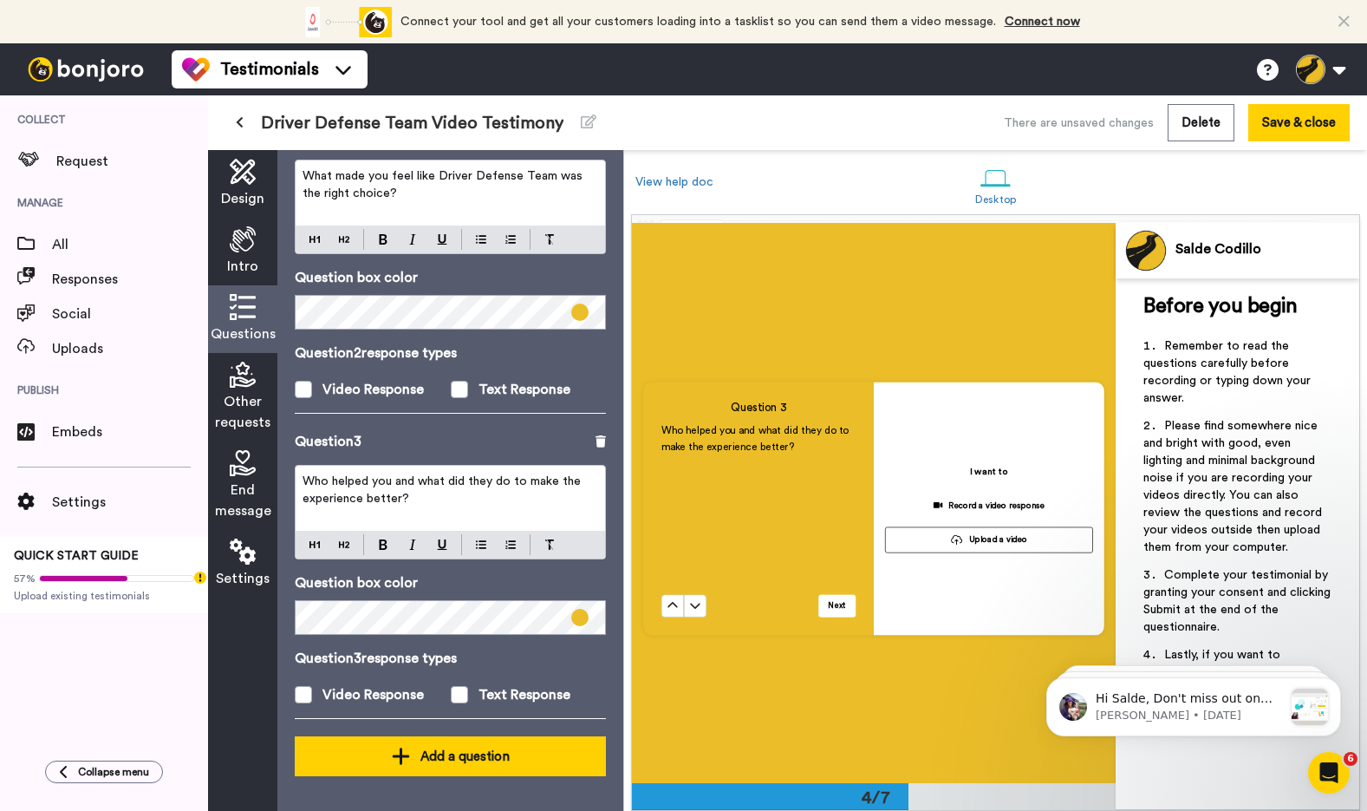
click at [481, 744] on button "Add a question" at bounding box center [450, 756] width 311 height 40
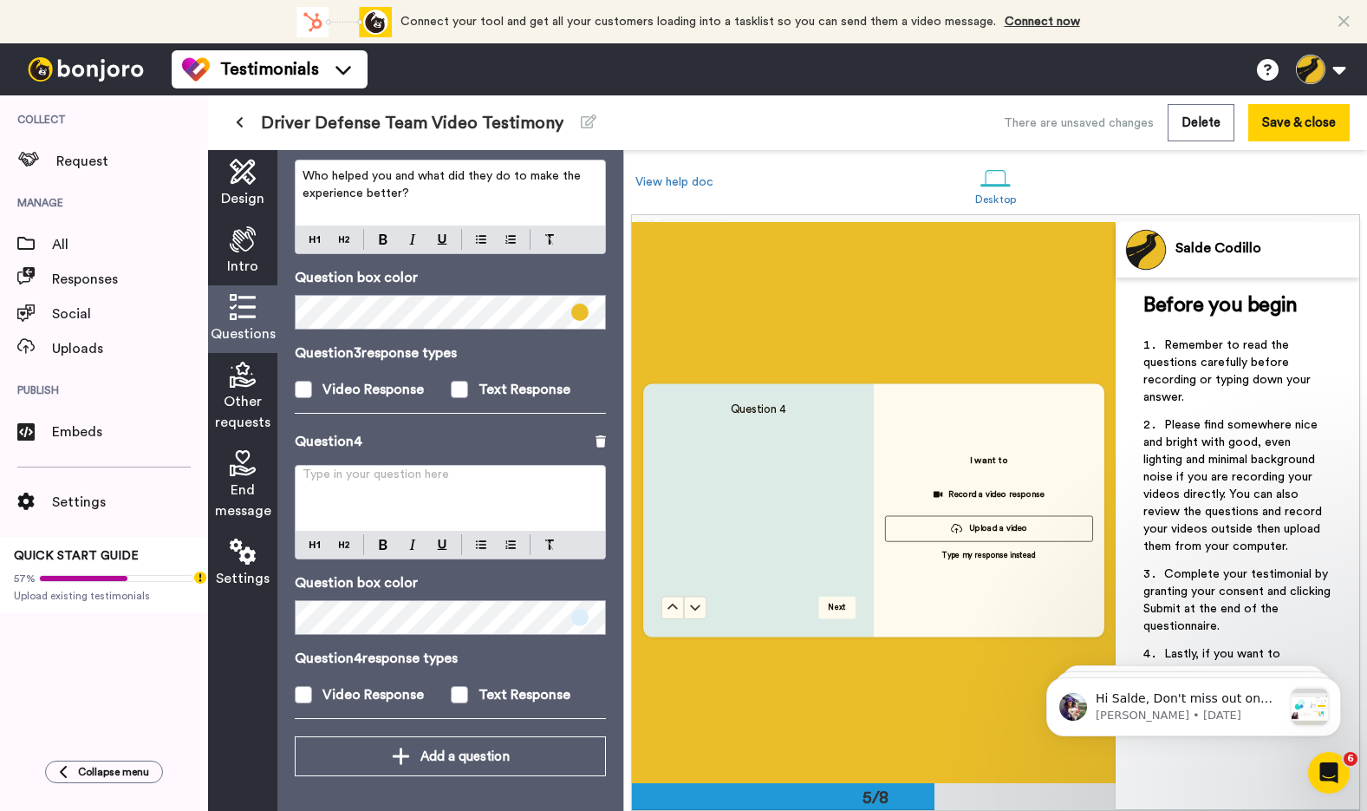
scroll to position [2240, 0]
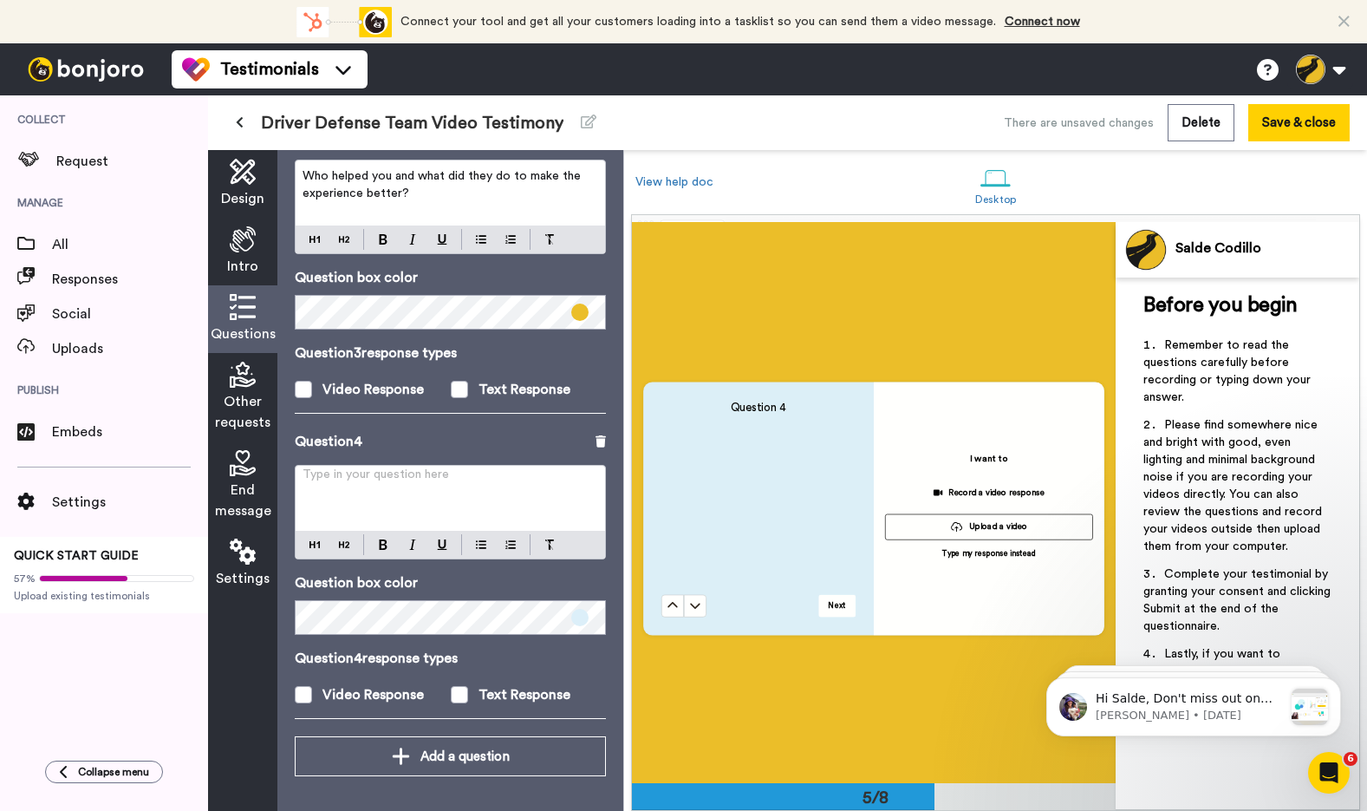
click at [415, 479] on p "Type in your question here ﻿" at bounding box center [451, 481] width 296 height 17
click at [461, 690] on span at bounding box center [459, 694] width 17 height 17
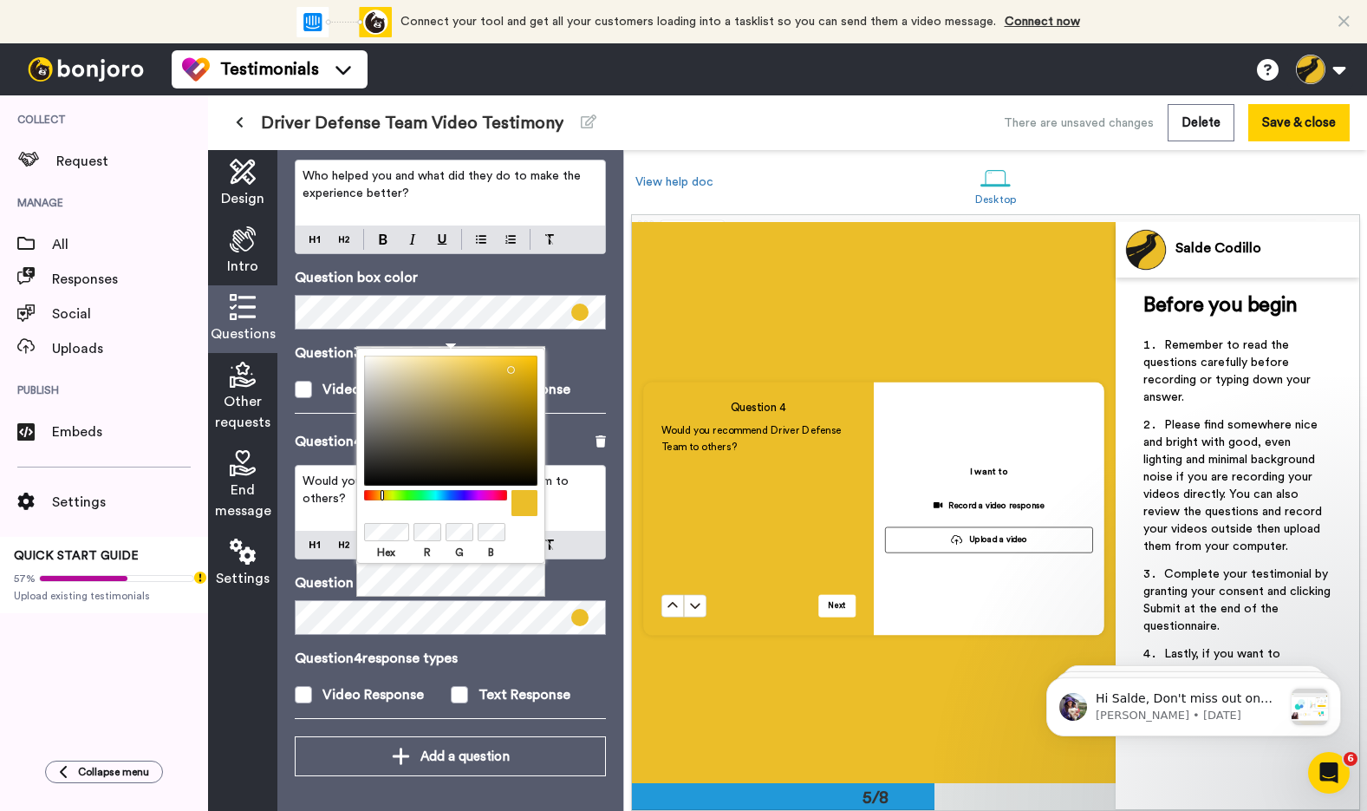
click at [251, 377] on icon at bounding box center [243, 375] width 26 height 26
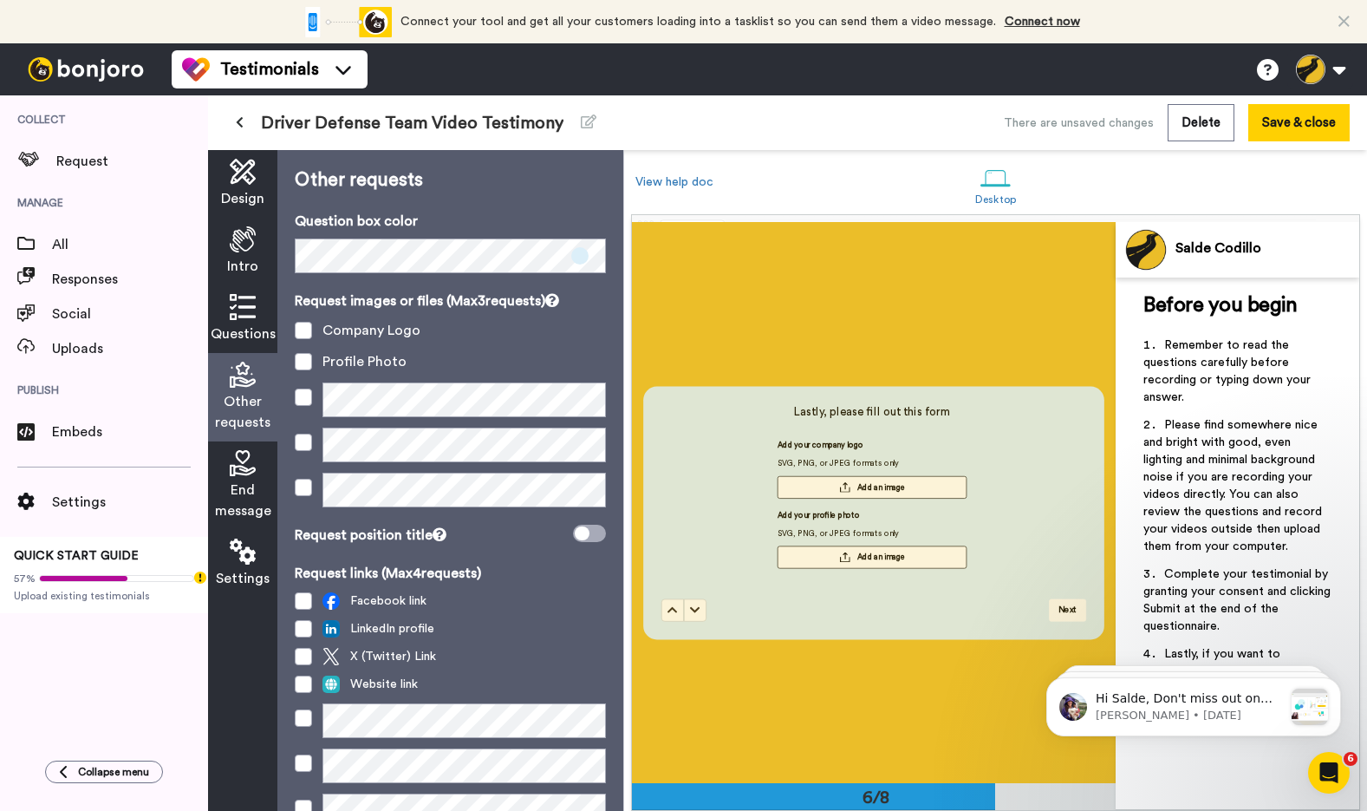
scroll to position [2805, 0]
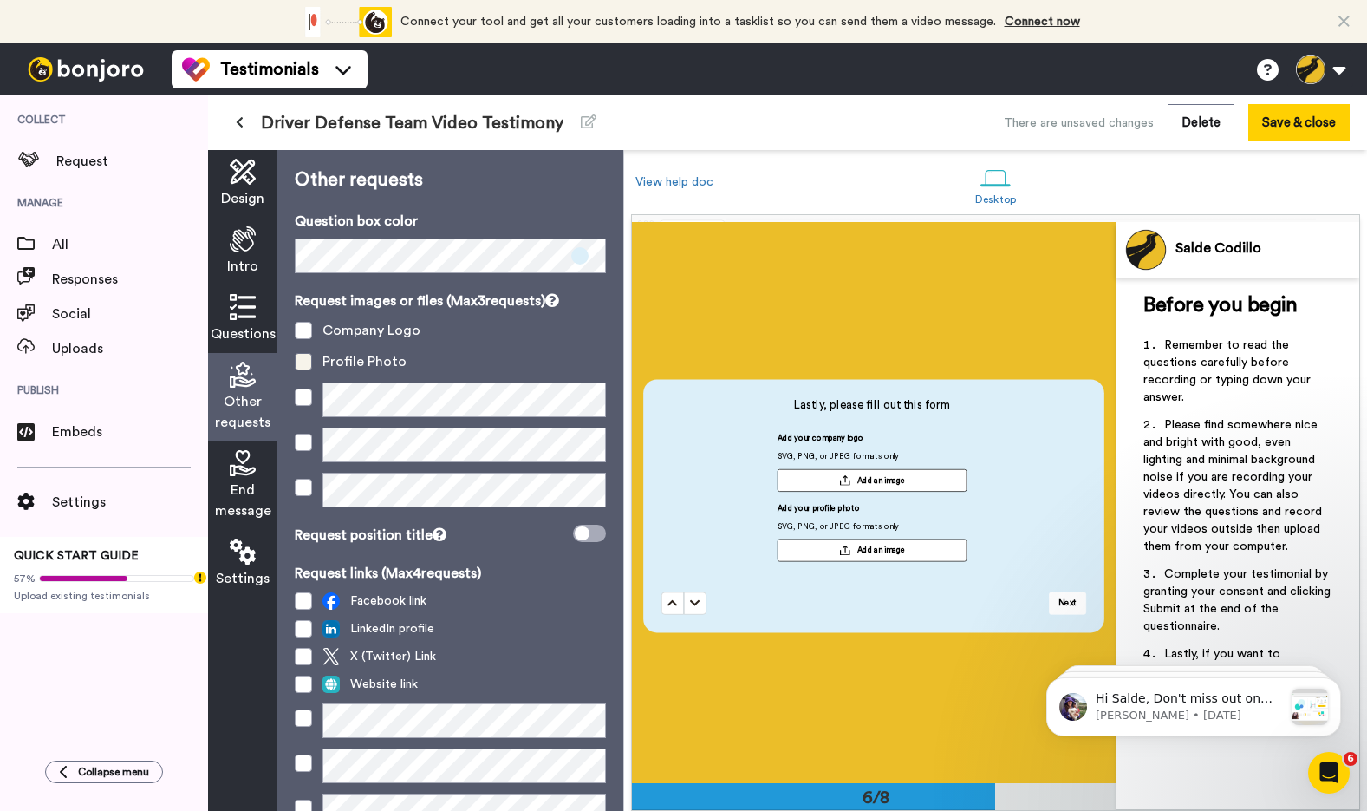
click at [310, 360] on span at bounding box center [303, 361] width 17 height 17
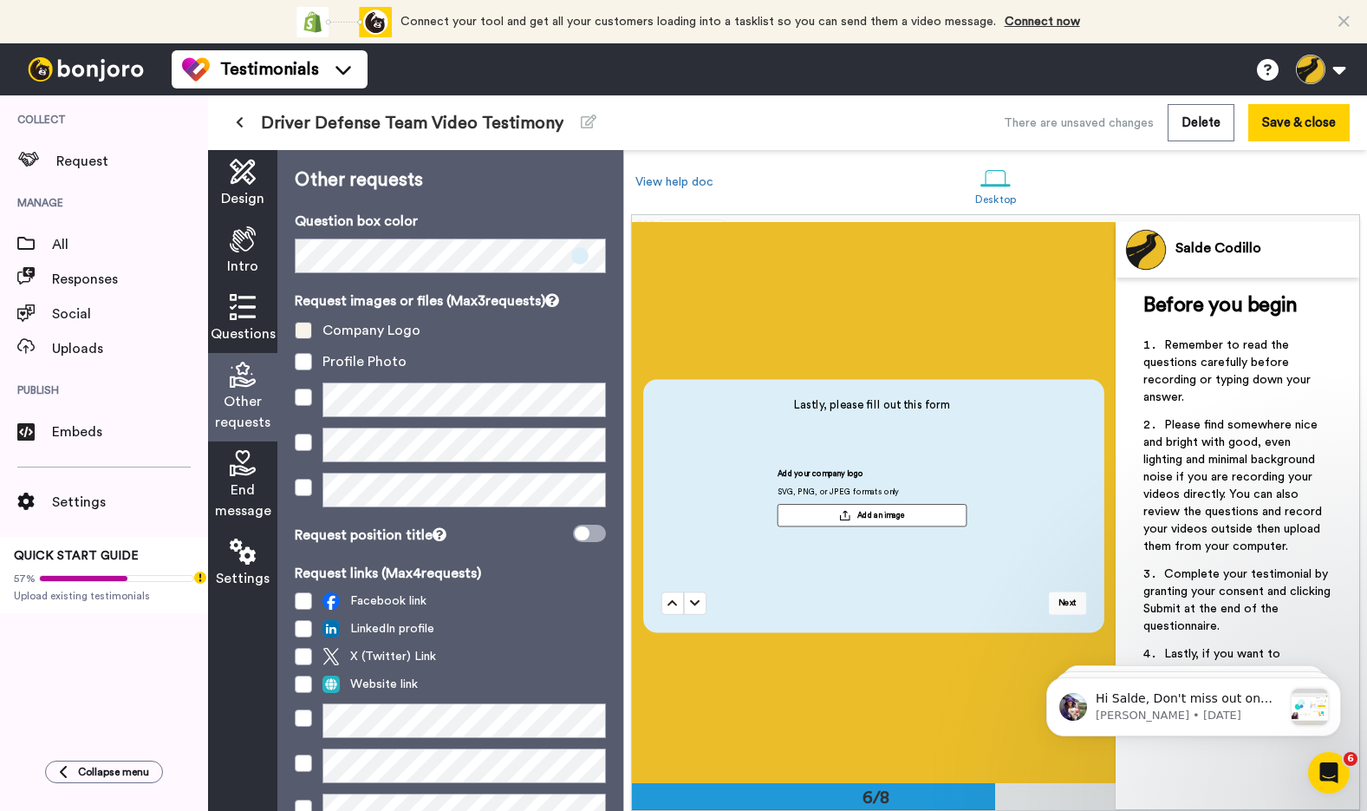
click at [307, 337] on span at bounding box center [303, 330] width 17 height 17
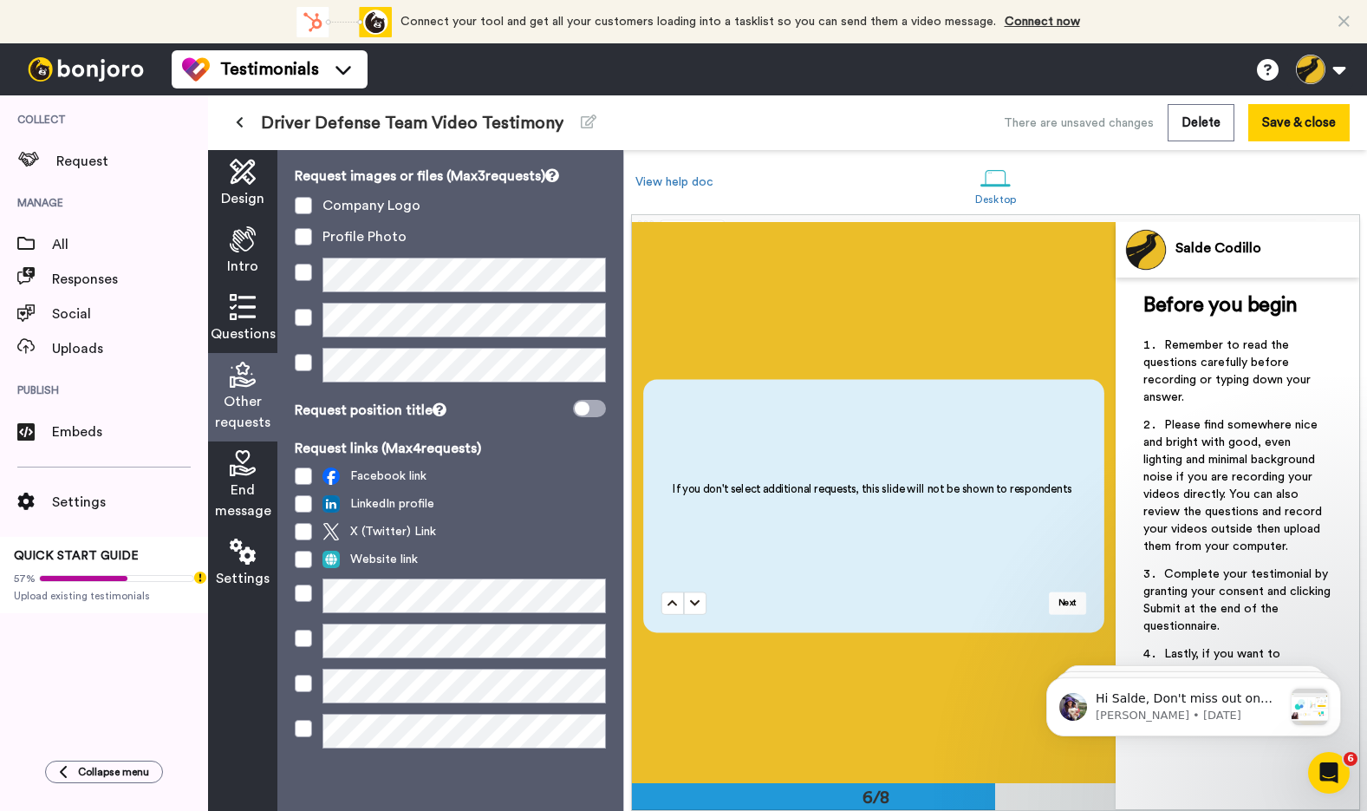
click at [249, 462] on icon at bounding box center [243, 463] width 26 height 26
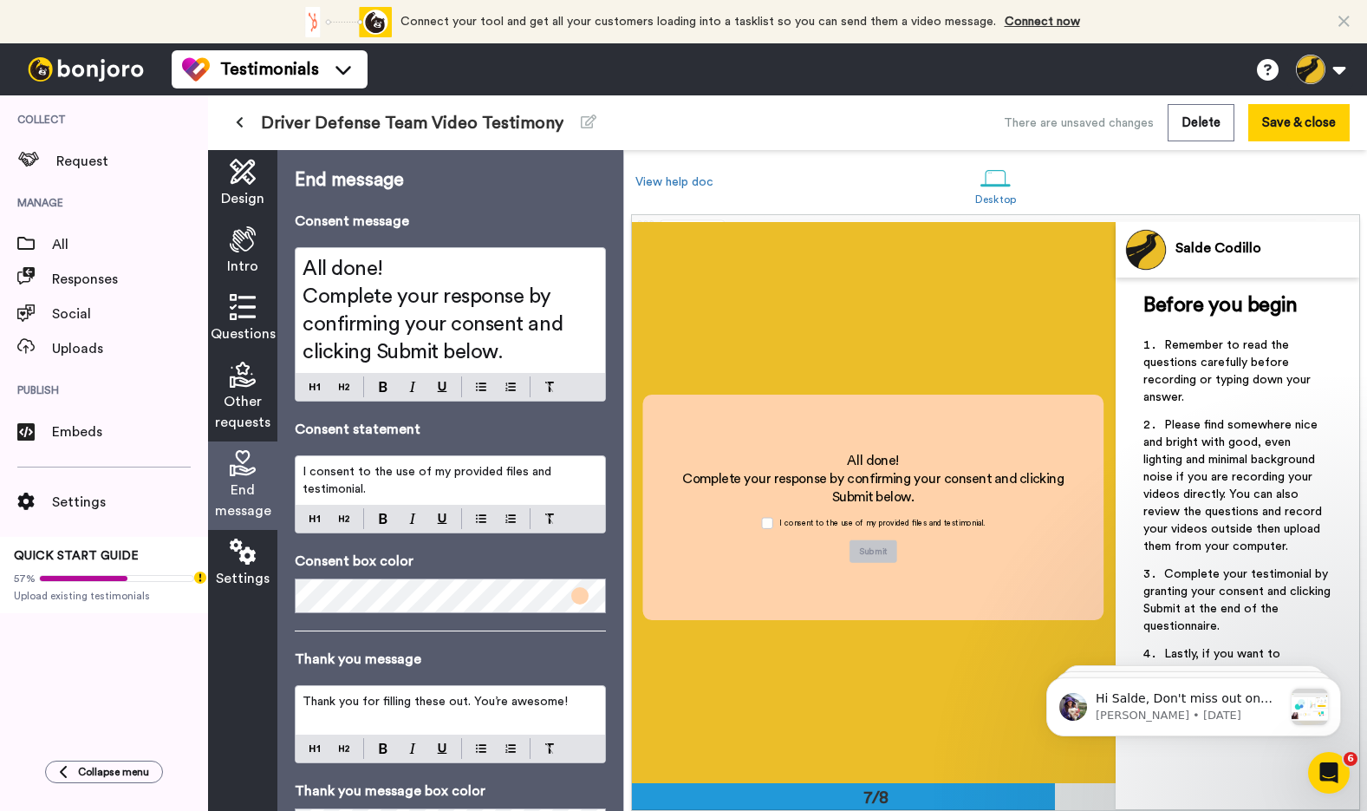
scroll to position [3366, 0]
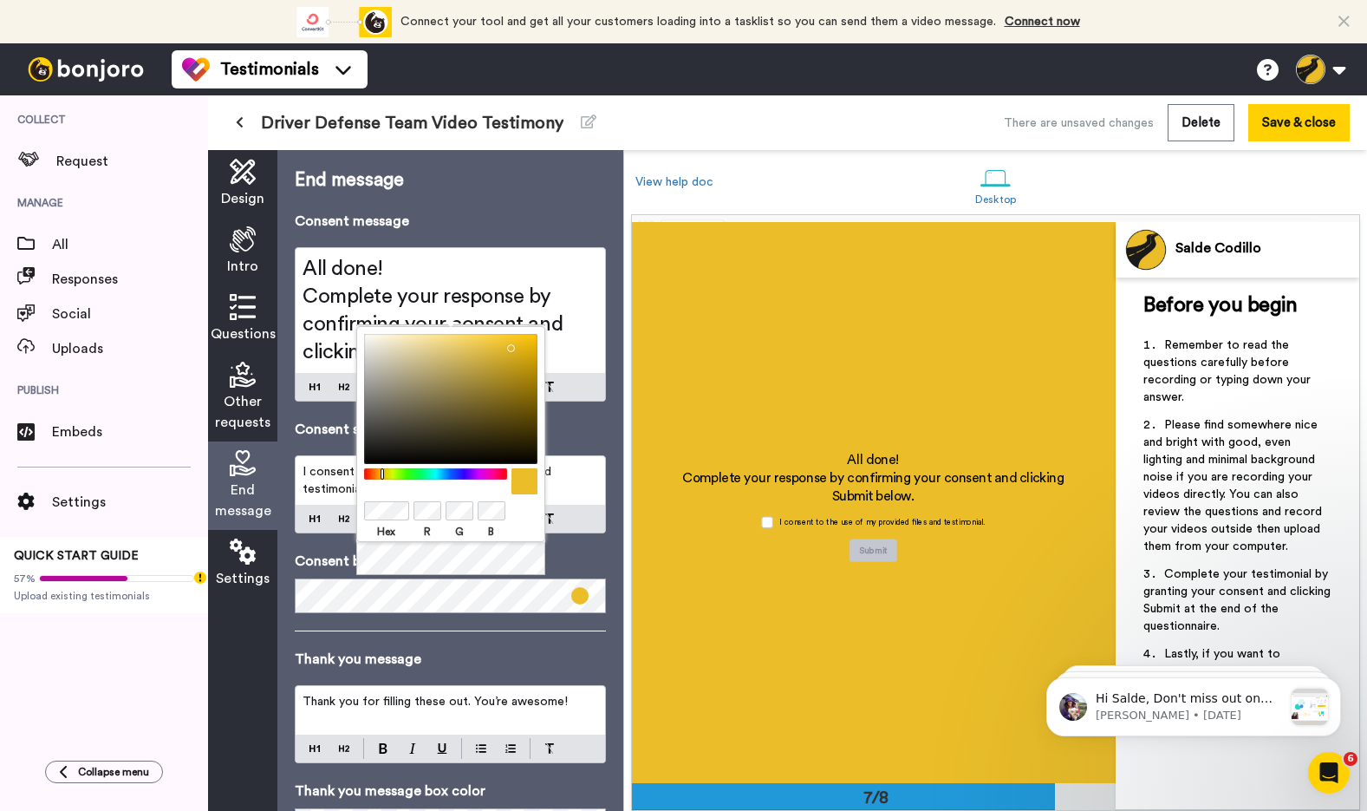
click at [251, 576] on span "Settings" at bounding box center [243, 578] width 54 height 21
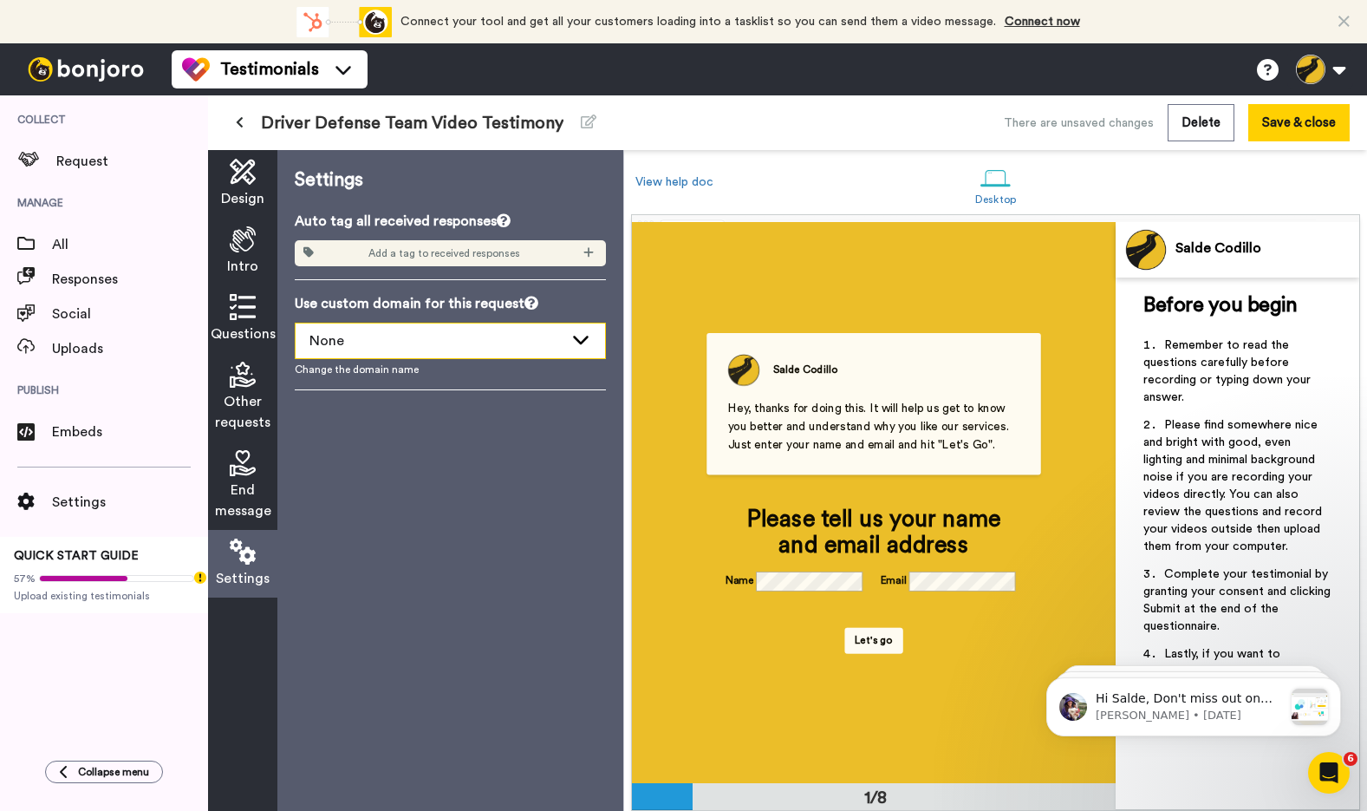
scroll to position [0, 0]
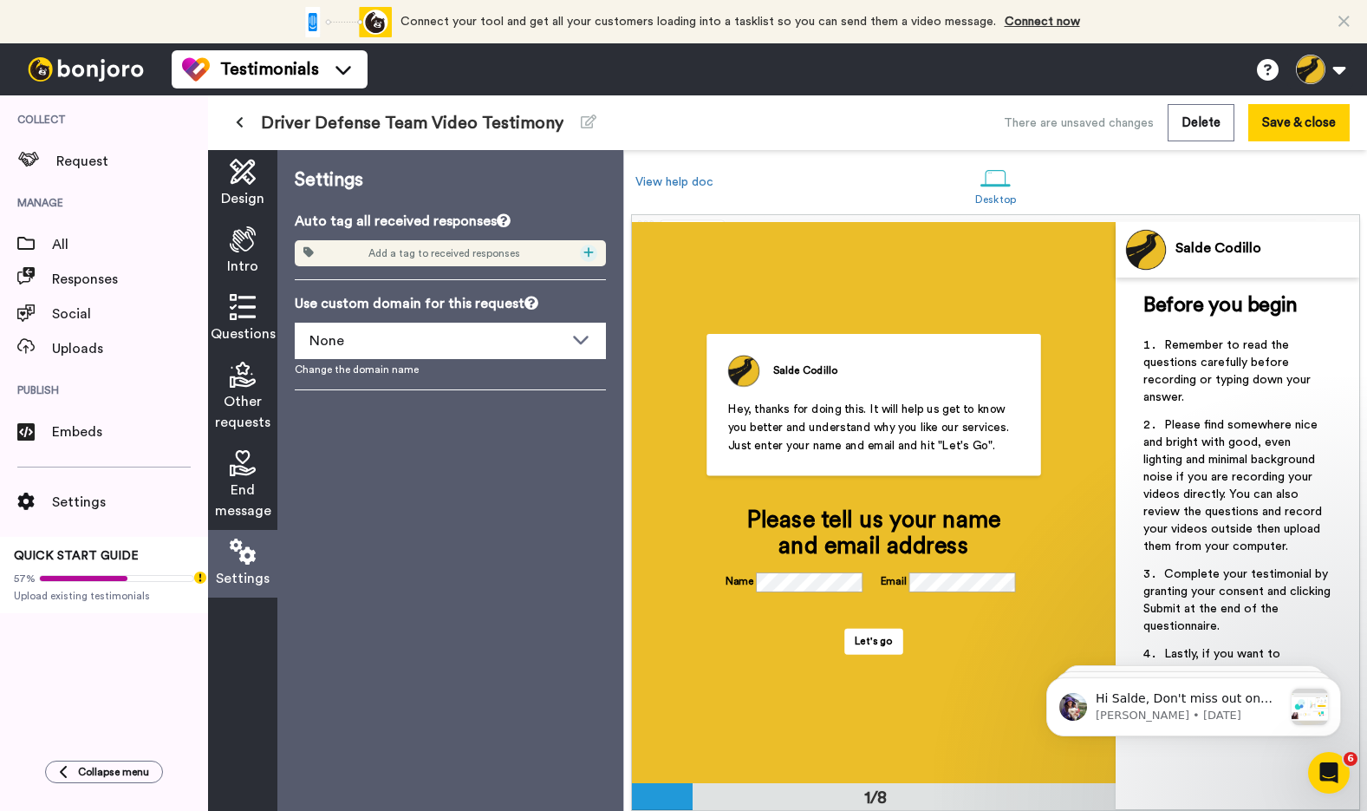
click at [584, 256] on icon at bounding box center [588, 252] width 10 height 12
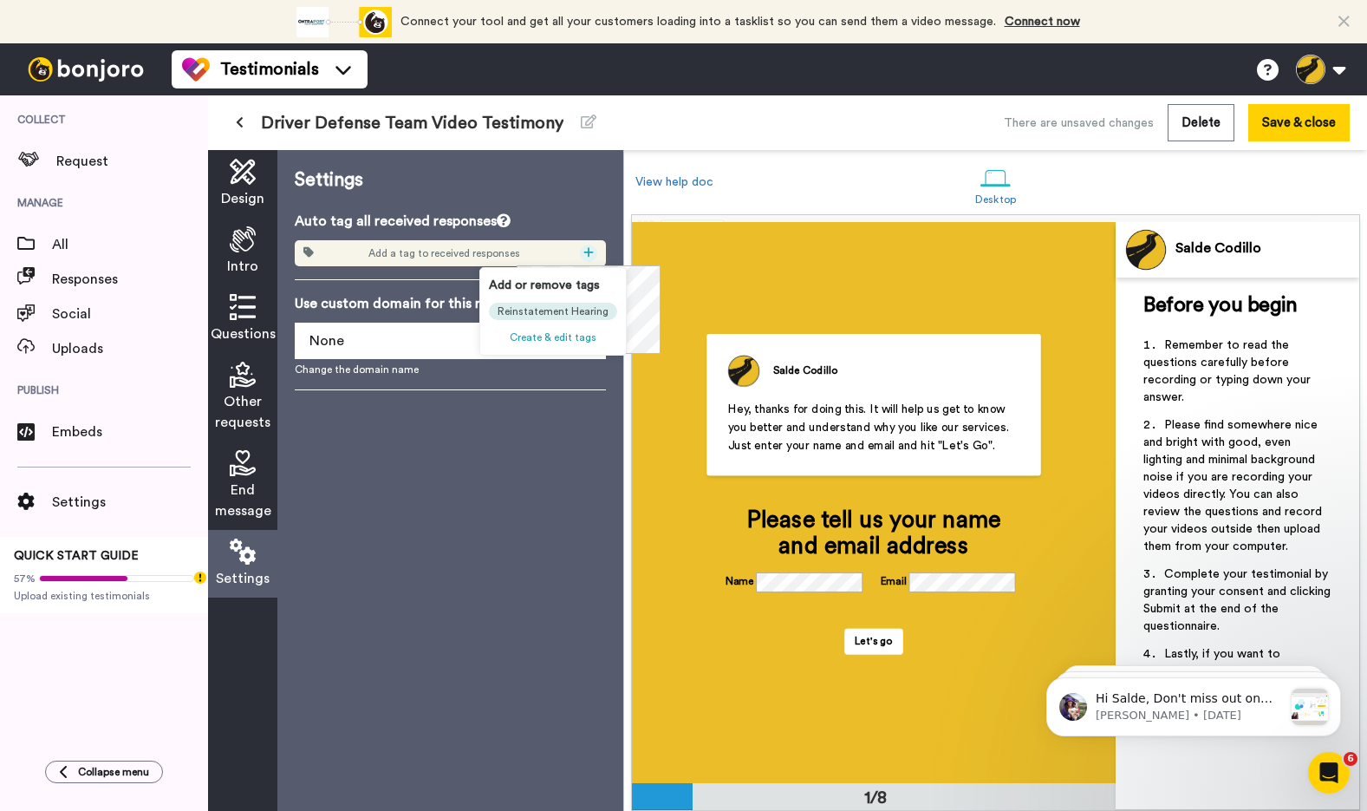
click at [551, 334] on span "Create & edit tags" at bounding box center [553, 337] width 87 height 10
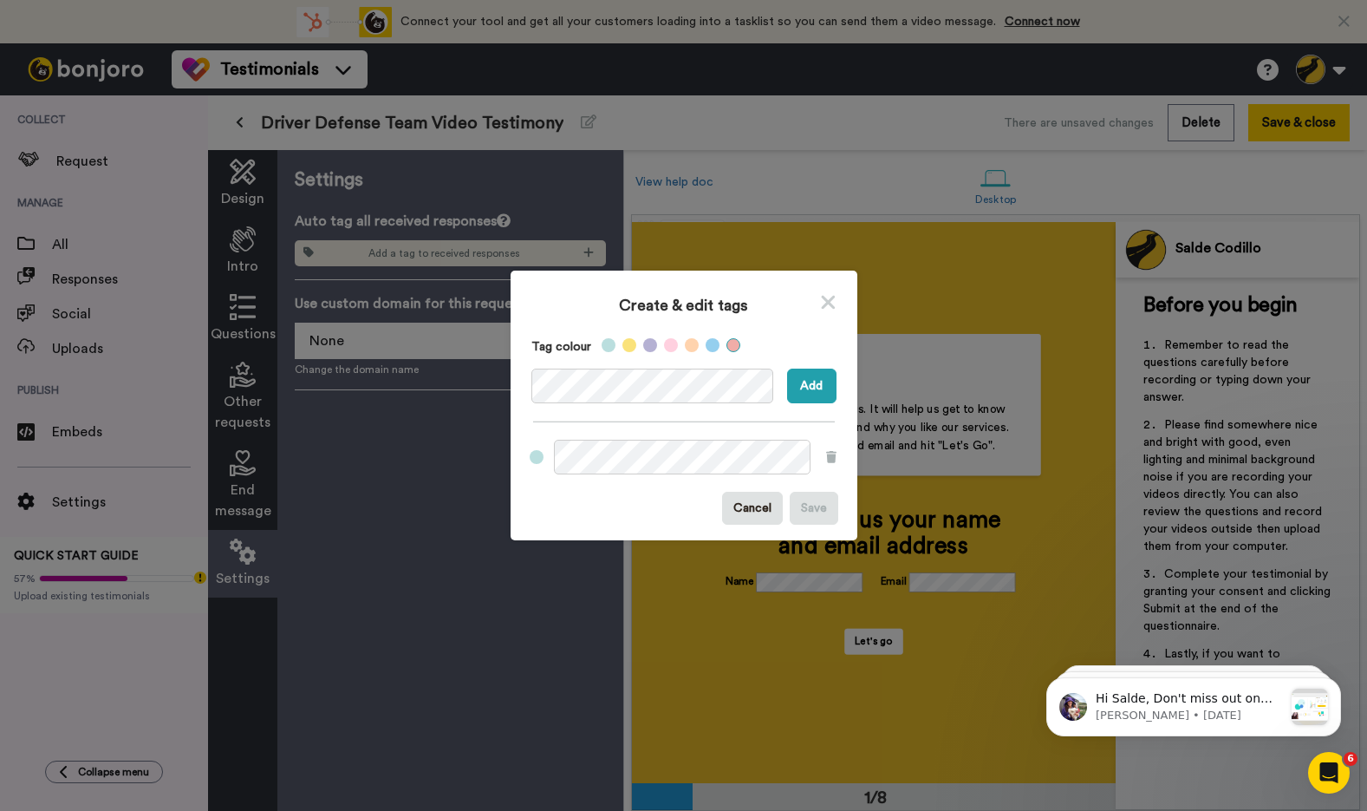
click at [730, 344] on label at bounding box center [734, 345] width 14 height 14
click at [814, 382] on button "Add" at bounding box center [811, 385] width 49 height 35
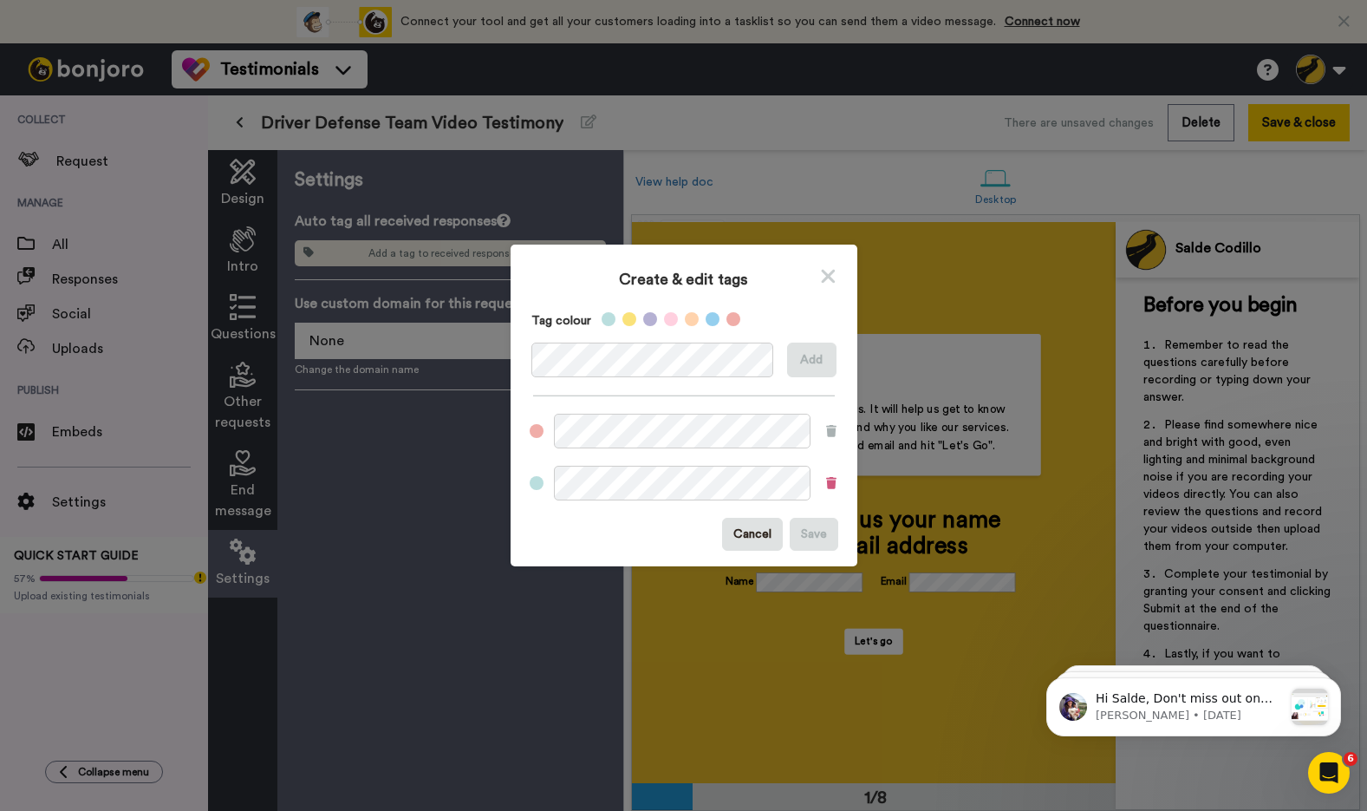
click at [831, 486] on icon at bounding box center [831, 483] width 10 height 12
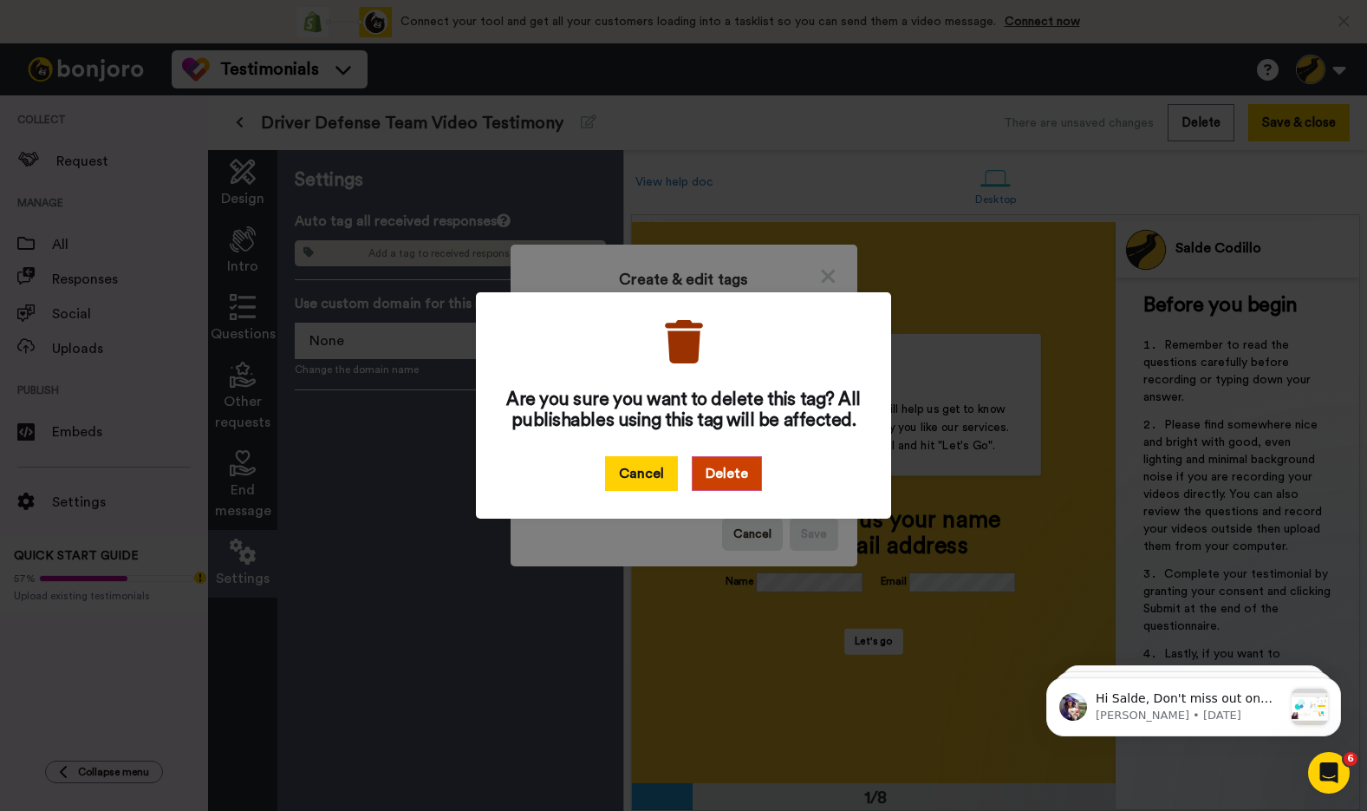
click at [656, 474] on button "Cancel" at bounding box center [641, 473] width 73 height 35
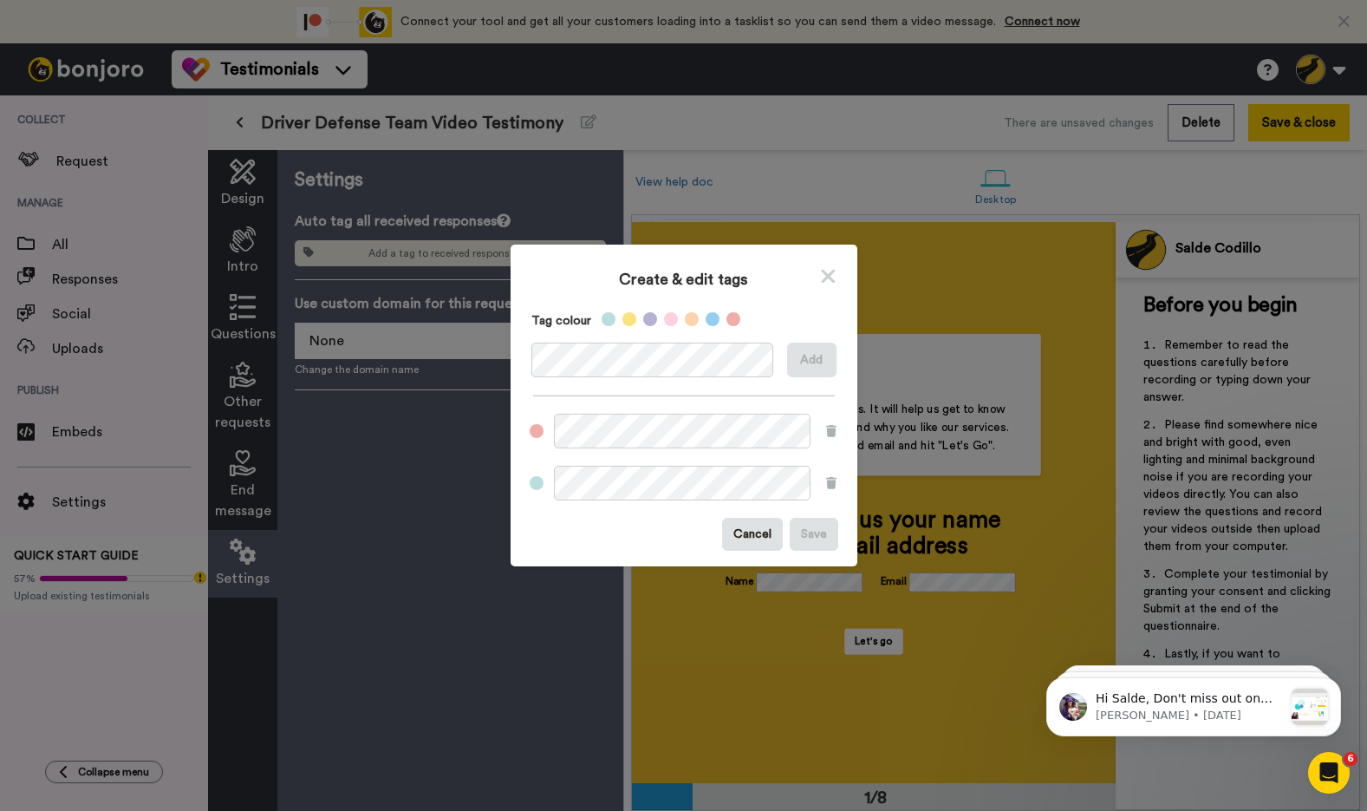
click at [830, 276] on icon at bounding box center [828, 277] width 14 height 14
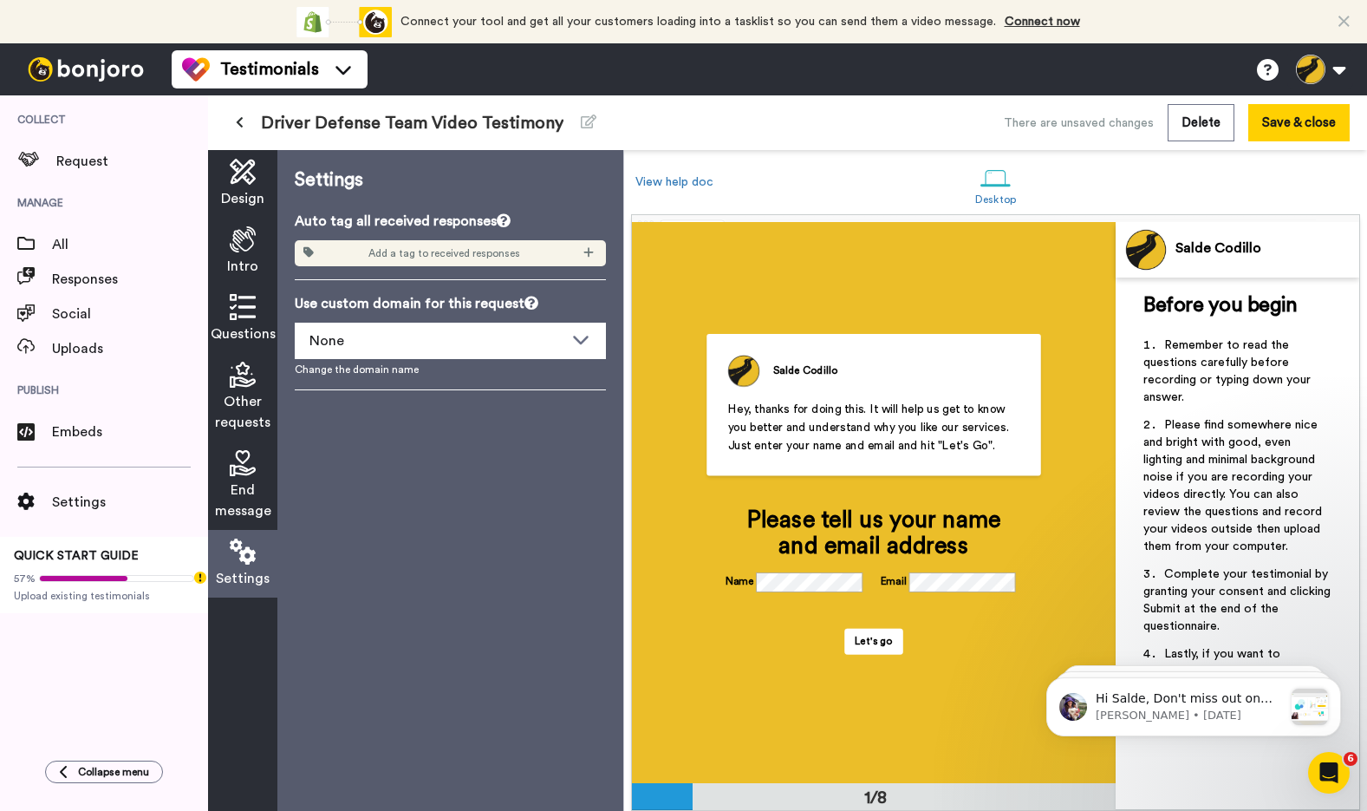
click at [453, 256] on span "Add a tag to received responses" at bounding box center [444, 253] width 152 height 14
click at [581, 255] on div at bounding box center [588, 252] width 17 height 17
click at [513, 494] on div "Settings Auto tag all received responses Add a tag to received responses Use cu…" at bounding box center [450, 480] width 346 height 661
click at [251, 198] on span "Design" at bounding box center [242, 198] width 43 height 21
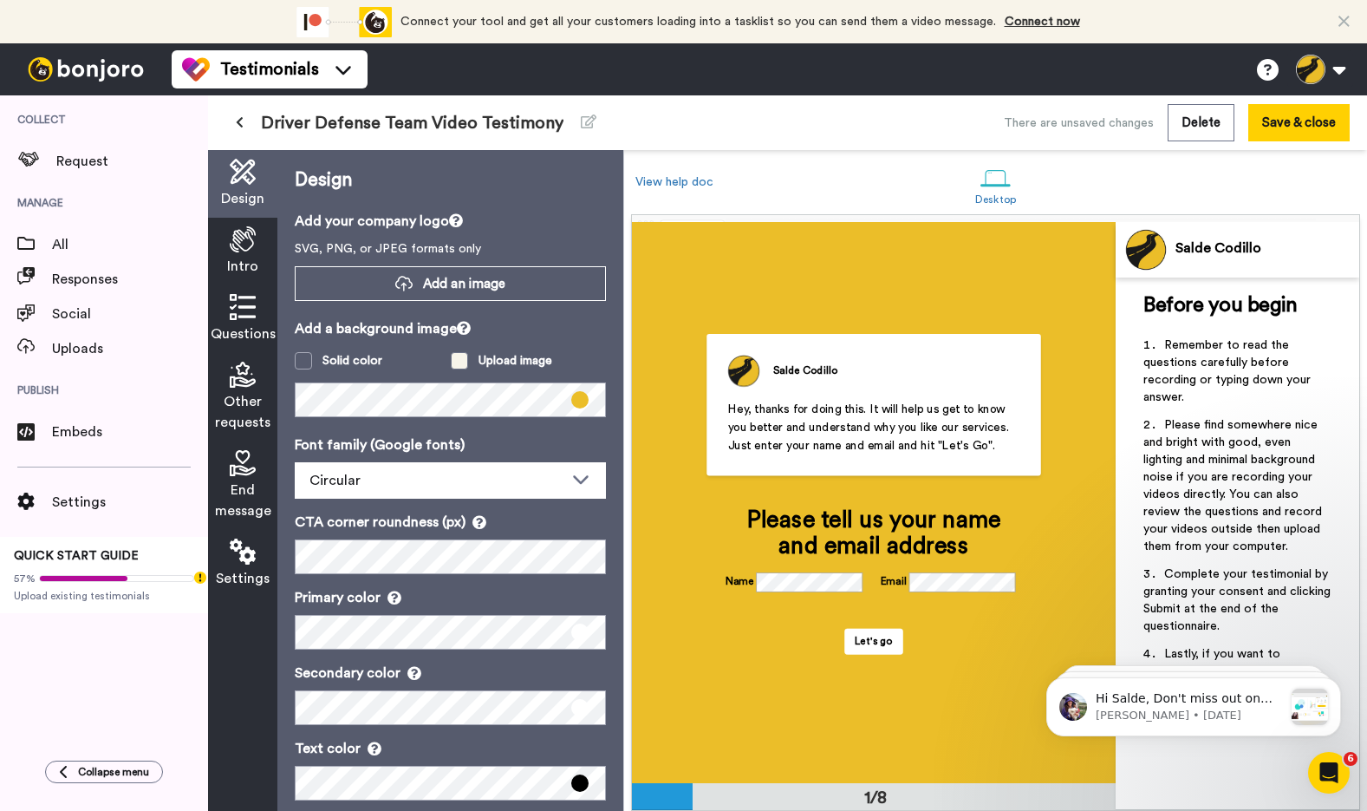
scroll to position [24, 0]
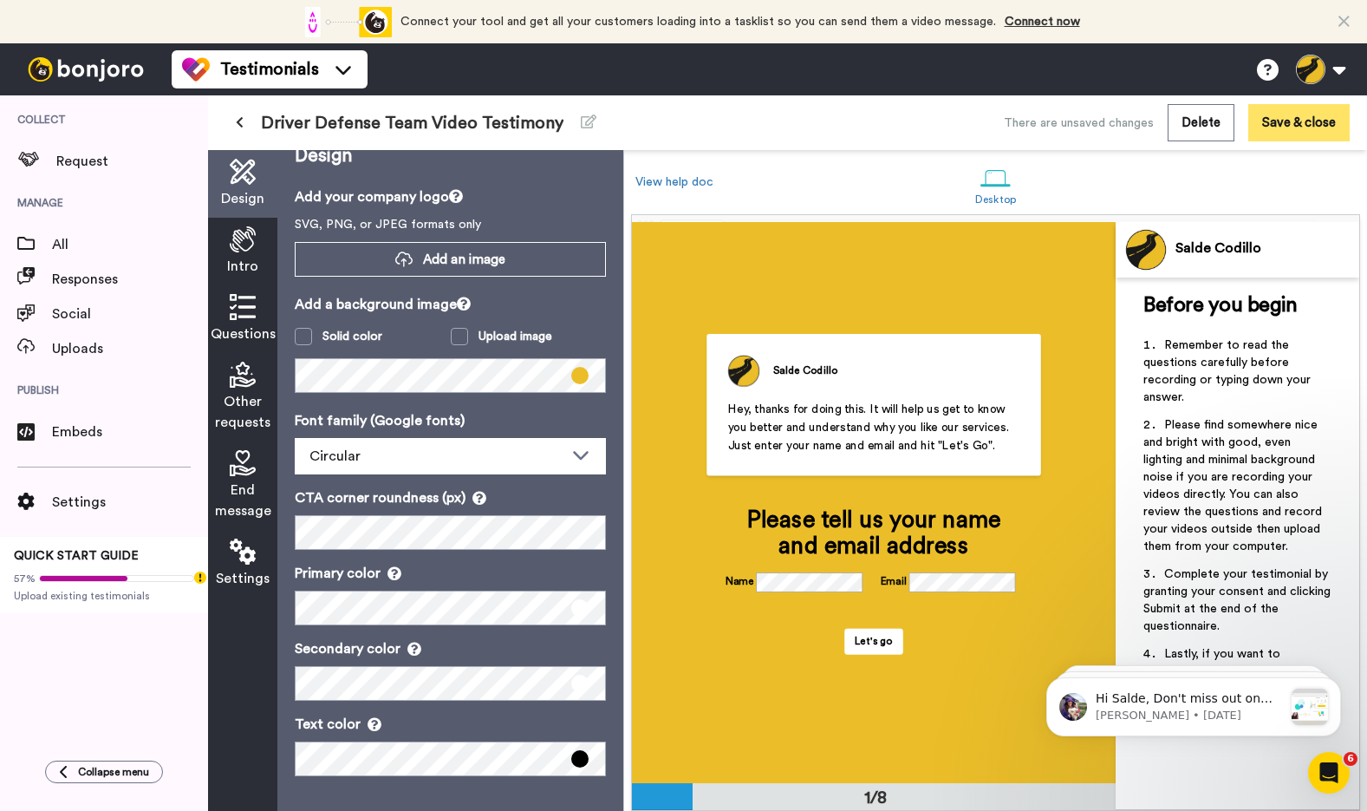
click at [1271, 125] on button "Save & close" at bounding box center [1298, 122] width 101 height 37
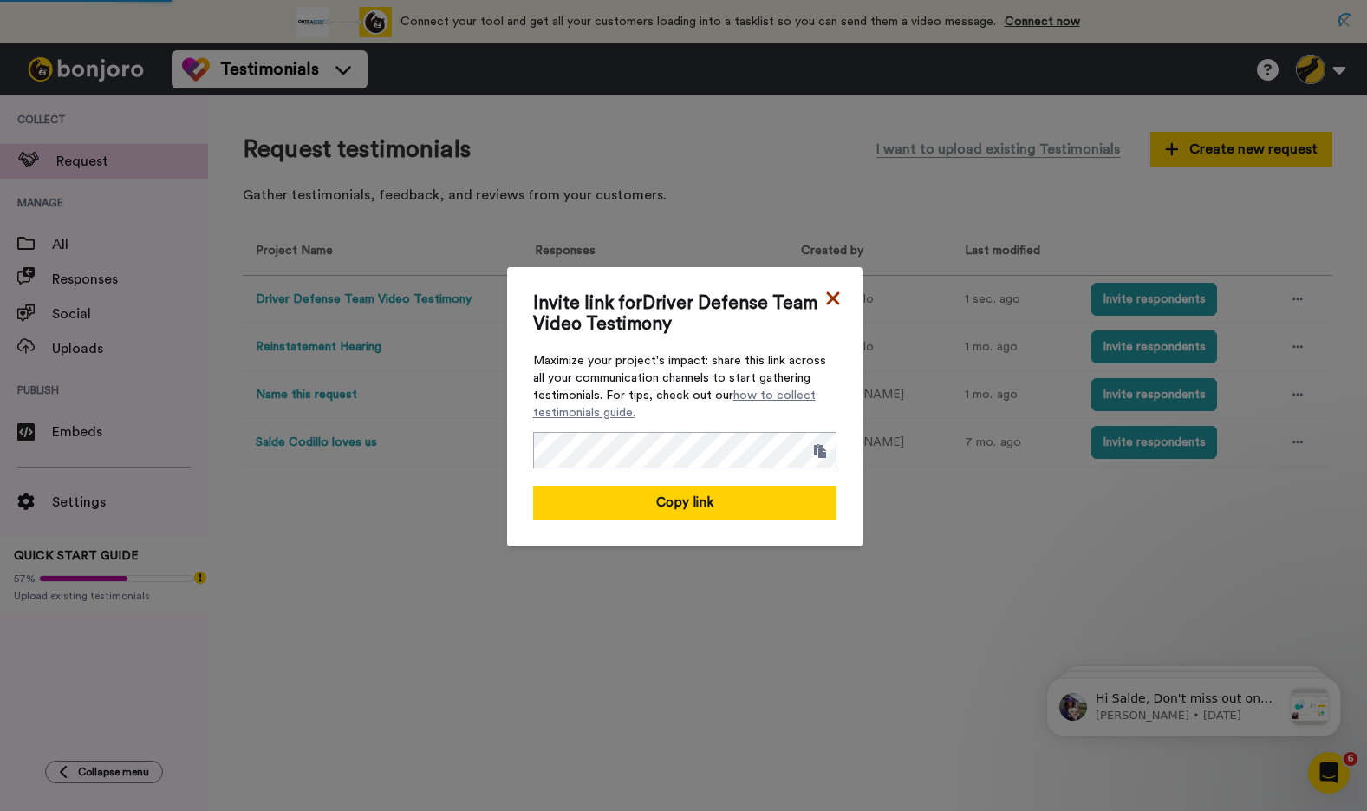
click at [837, 296] on icon at bounding box center [833, 298] width 17 height 21
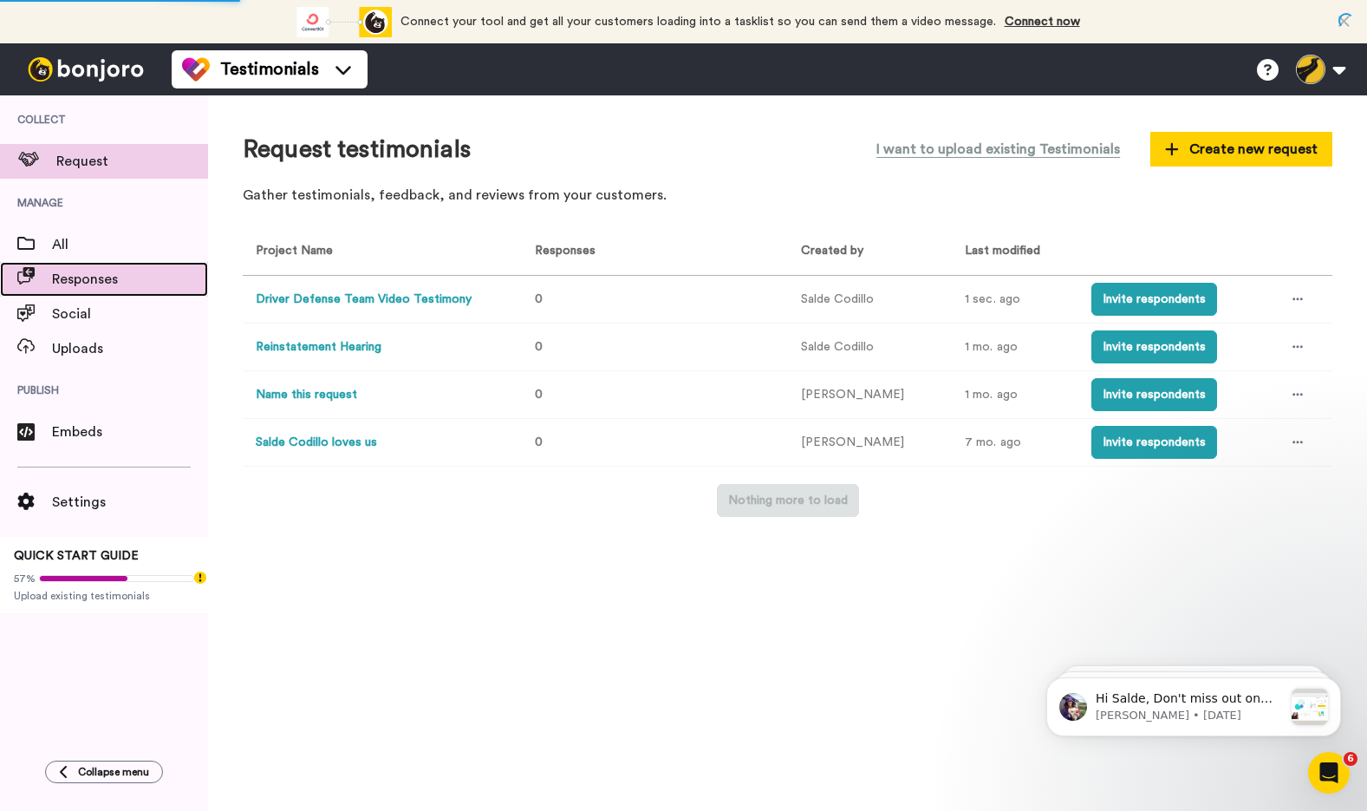
click at [108, 276] on span "Responses" at bounding box center [130, 279] width 156 height 21
